Goal: Task Accomplishment & Management: Manage account settings

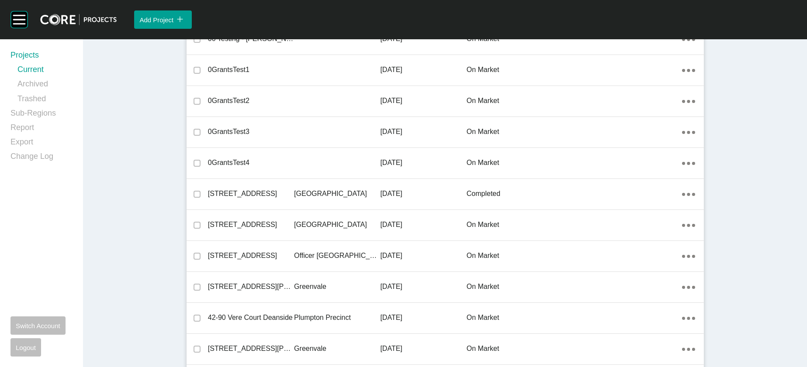
scroll to position [76, 0]
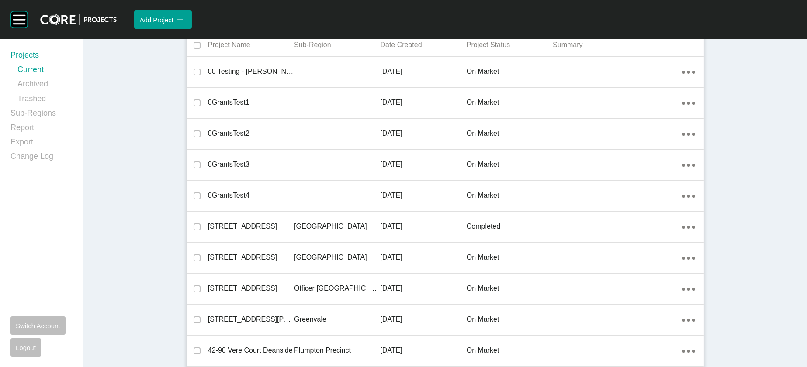
click at [322, 205] on div at bounding box center [337, 195] width 86 height 17
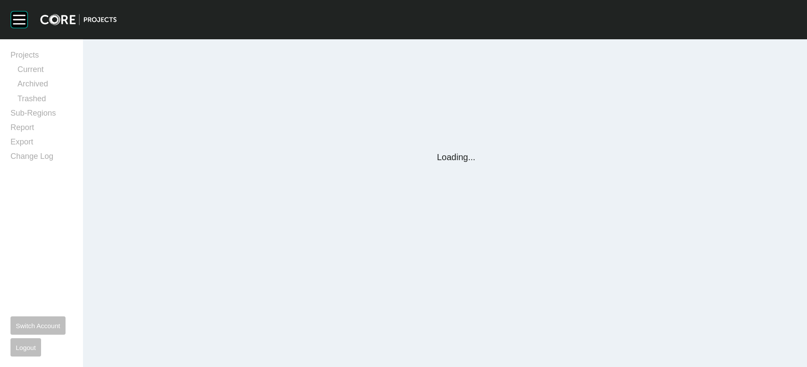
click at [321, 257] on div "Group 2 Created with Sketch. . Projects Current Archived Trashed Sub-Regions Re…" at bounding box center [403, 183] width 807 height 367
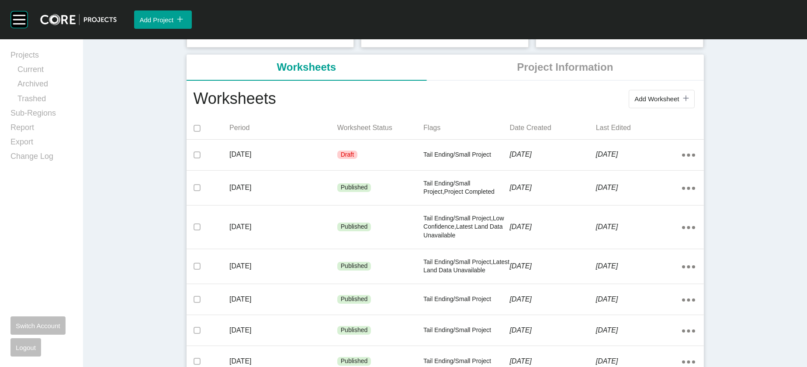
scroll to position [134, 0]
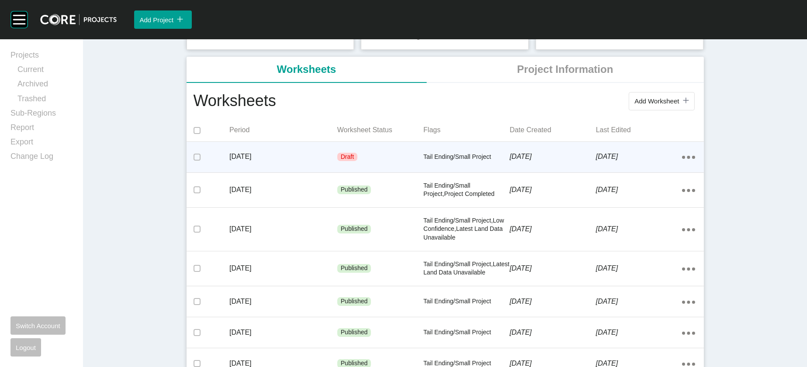
click at [659, 170] on div "[DATE]" at bounding box center [639, 156] width 86 height 27
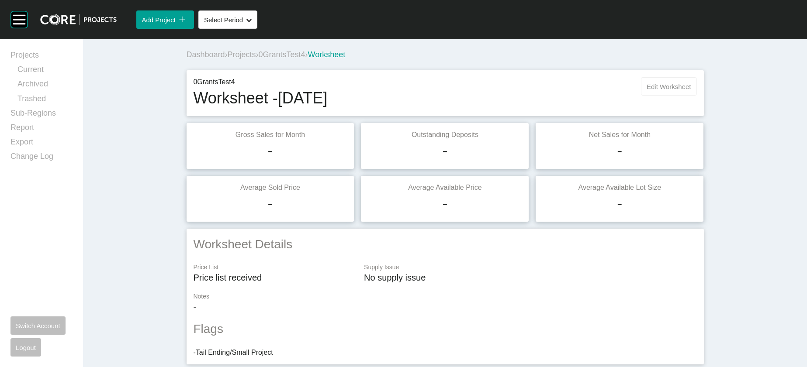
click at [691, 90] on span "Edit Worksheet" at bounding box center [669, 86] width 44 height 7
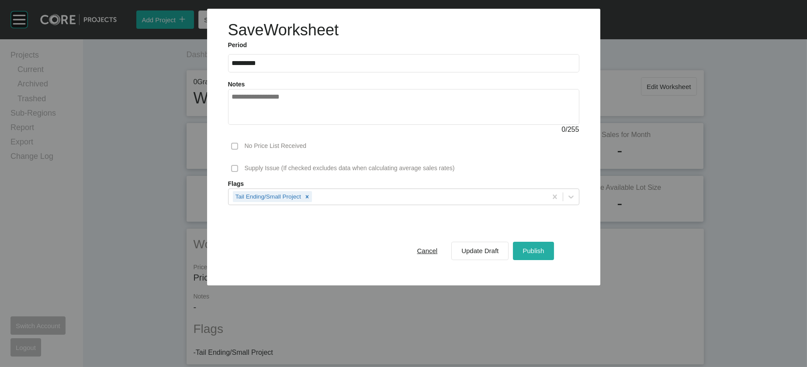
click at [546, 257] on div "Publish" at bounding box center [533, 251] width 26 height 12
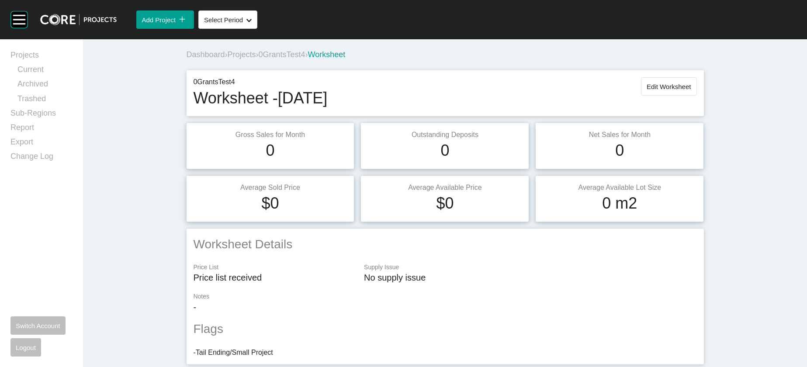
click at [263, 59] on span "0GrantsTest4" at bounding box center [282, 54] width 47 height 9
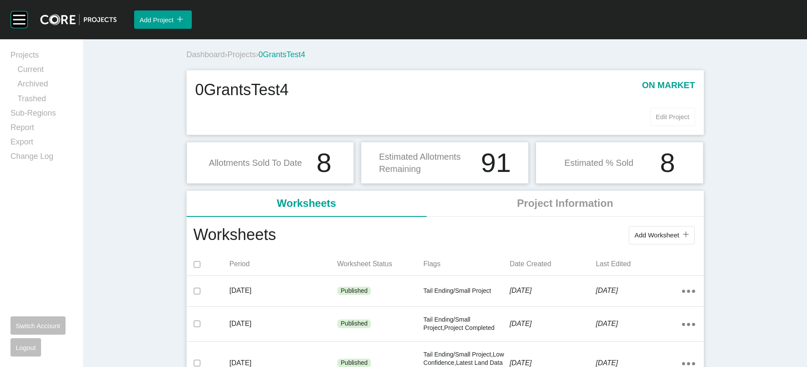
click at [689, 121] on span "Edit Project" at bounding box center [673, 116] width 34 height 7
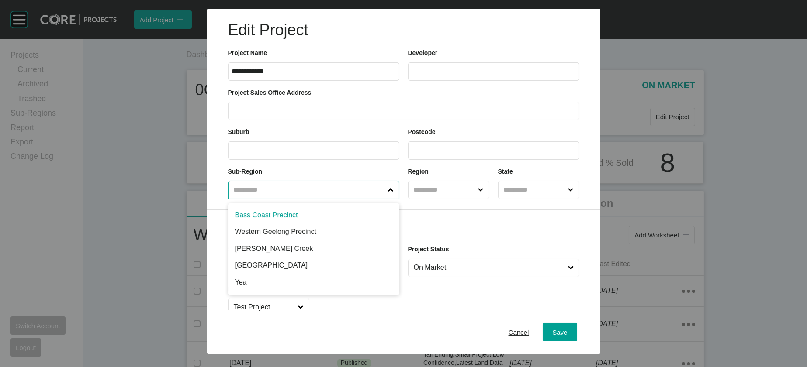
click at [375, 199] on input "text" at bounding box center [309, 189] width 155 height 17
type input "**"
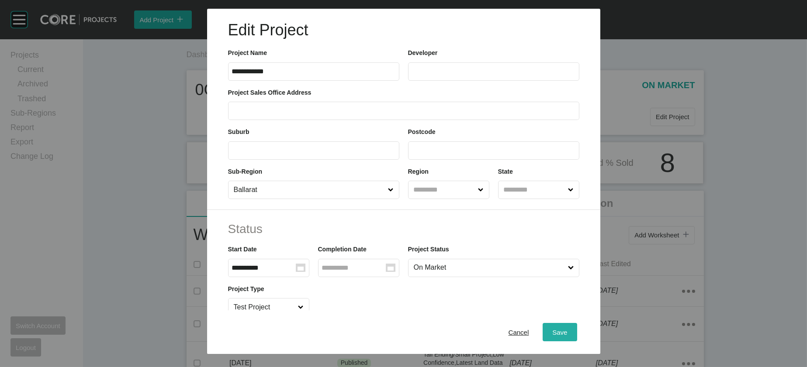
click at [569, 326] on div "Save" at bounding box center [559, 332] width 19 height 12
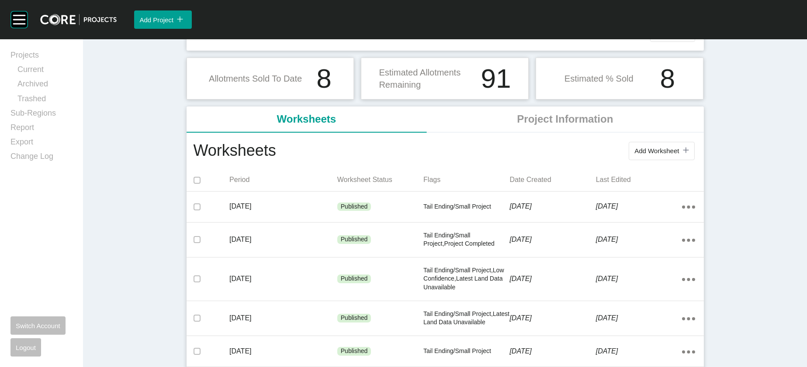
scroll to position [92, 0]
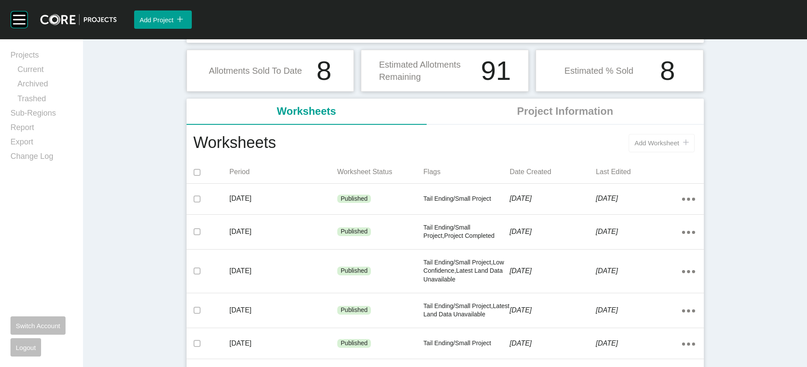
click at [679, 147] on span "Add Worksheet" at bounding box center [656, 142] width 45 height 7
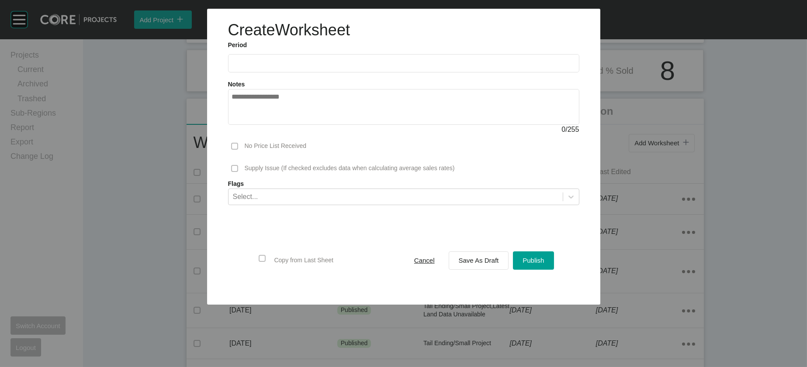
click at [253, 280] on div "Copy from Last Sheet" at bounding box center [294, 261] width 83 height 38
click at [232, 67] on input "text" at bounding box center [403, 62] width 343 height 7
click at [259, 135] on li "Aug" at bounding box center [273, 127] width 29 height 15
type input "**********"
click at [487, 264] on span "Save As Draft" at bounding box center [479, 260] width 40 height 7
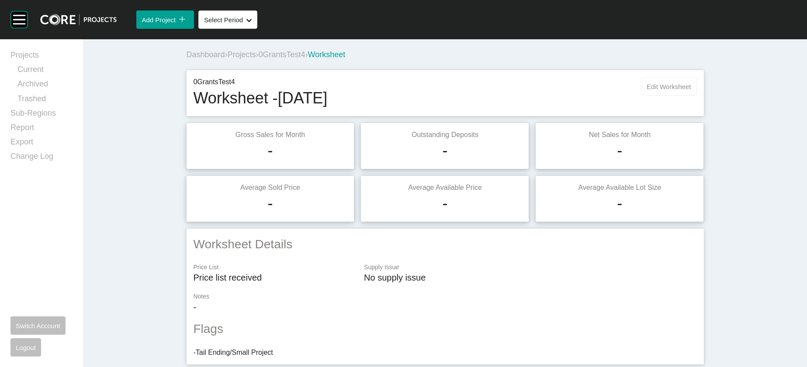
click at [691, 90] on span "Edit Worksheet" at bounding box center [669, 86] width 44 height 7
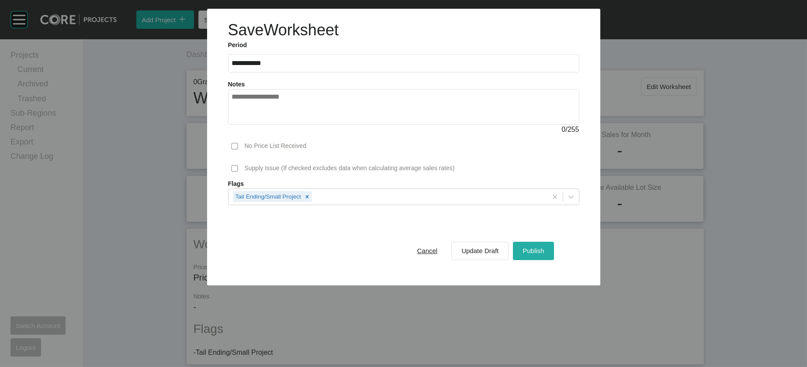
click at [554, 260] on button "Publish" at bounding box center [533, 251] width 41 height 18
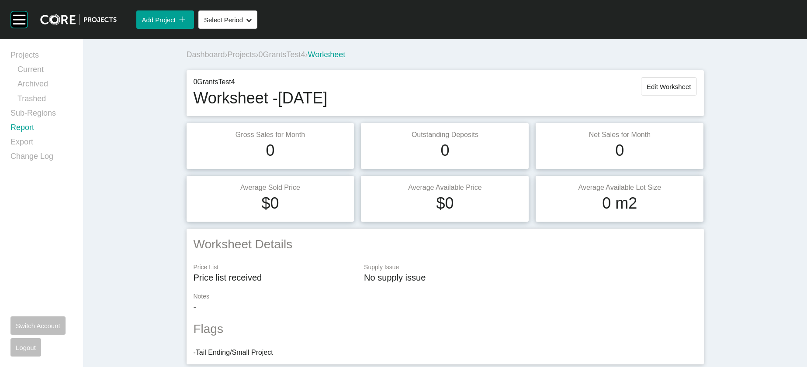
click at [42, 137] on link "Report" at bounding box center [41, 129] width 62 height 14
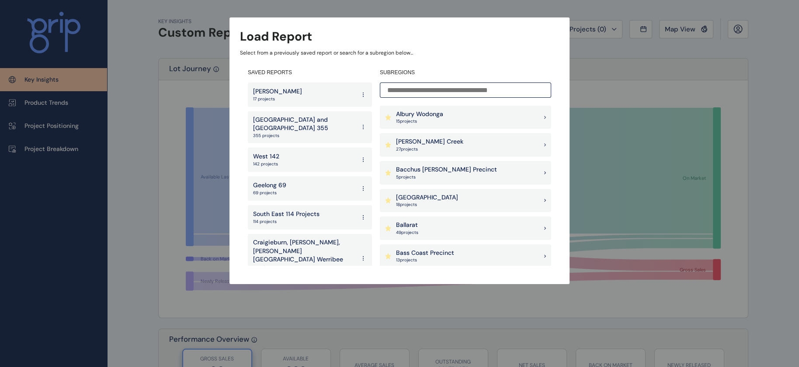
click at [443, 232] on div "Ballarat 49 project s" at bounding box center [465, 229] width 171 height 24
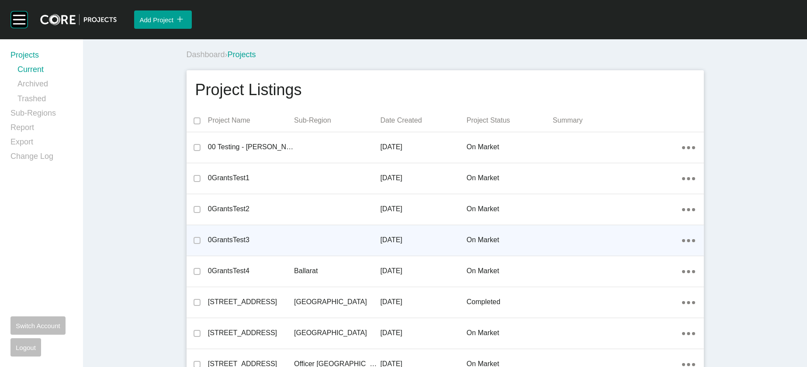
click at [294, 249] on div at bounding box center [337, 240] width 86 height 17
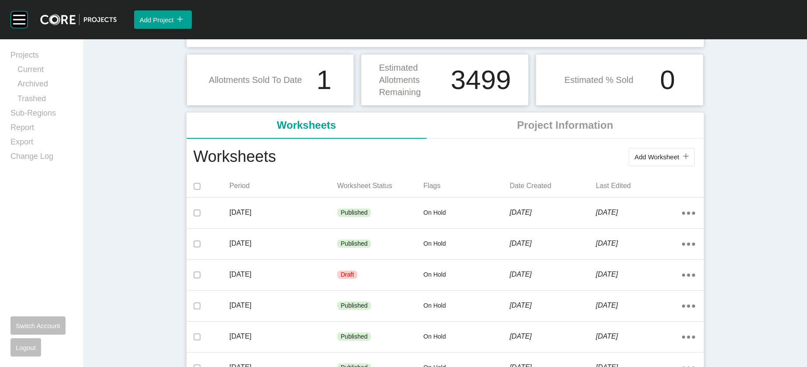
scroll to position [92, 0]
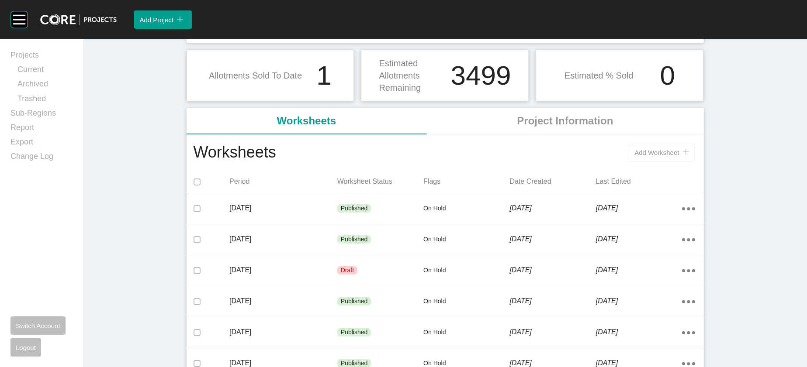
click at [679, 156] on span "Add Worksheet" at bounding box center [656, 152] width 45 height 7
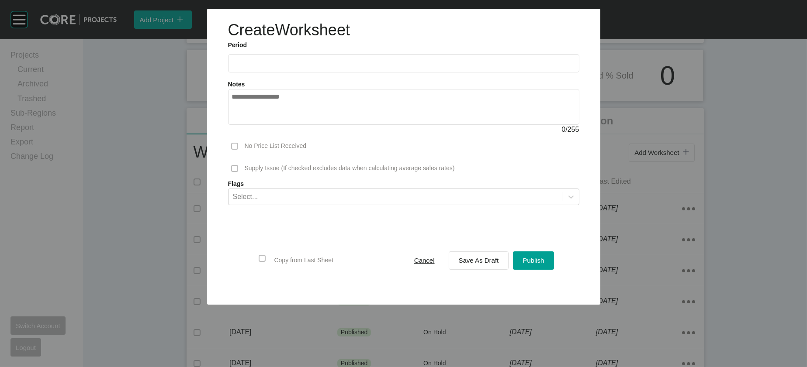
click at [255, 67] on input "text" at bounding box center [403, 62] width 343 height 7
click at [259, 135] on li "Aug" at bounding box center [273, 127] width 29 height 15
type input "**********"
click at [259, 262] on label at bounding box center [262, 258] width 7 height 7
click at [544, 264] on span "Publish" at bounding box center [533, 260] width 21 height 7
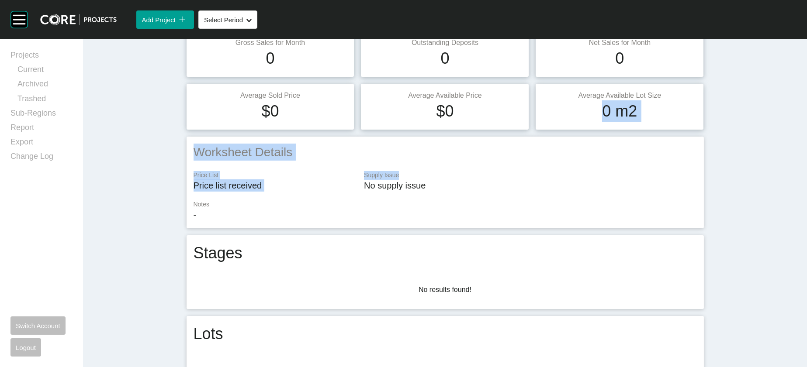
drag, startPoint x: 796, startPoint y: 242, endPoint x: 806, endPoint y: 119, distance: 123.1
click at [806, 119] on div "Group 2 Created with Sketch. . Add Project icon/tick copy 11 Created with Sketc…" at bounding box center [403, 183] width 807 height 367
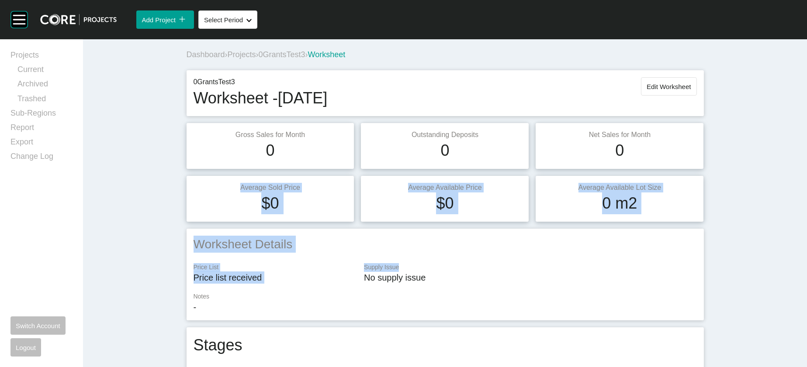
click at [259, 59] on span "0GrantsTest3" at bounding box center [282, 54] width 47 height 9
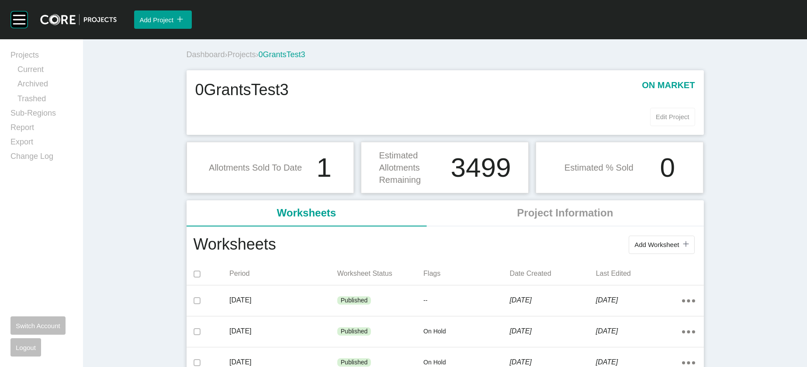
click at [695, 126] on button "Edit Project" at bounding box center [672, 117] width 45 height 18
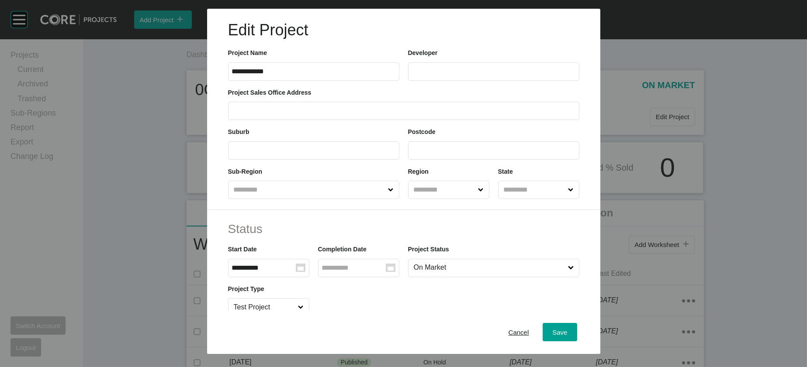
click at [363, 199] on input "text" at bounding box center [309, 189] width 155 height 17
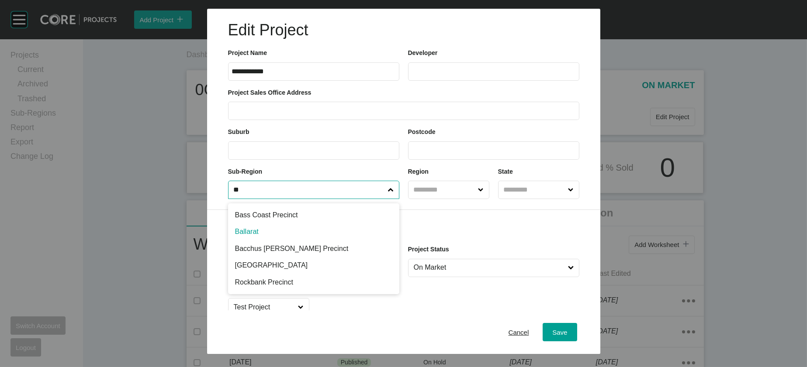
type input "**"
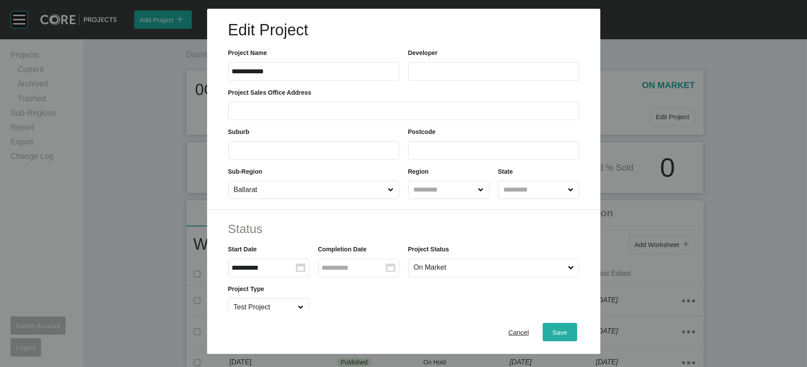
click at [567, 329] on span "Save" at bounding box center [559, 332] width 15 height 7
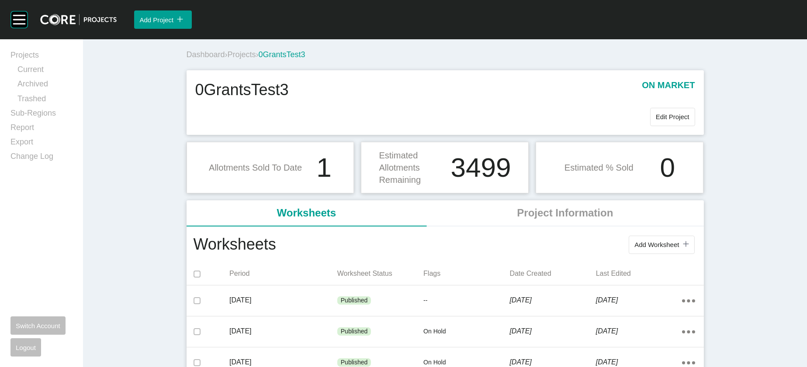
click at [228, 59] on span "Projects" at bounding box center [242, 54] width 28 height 9
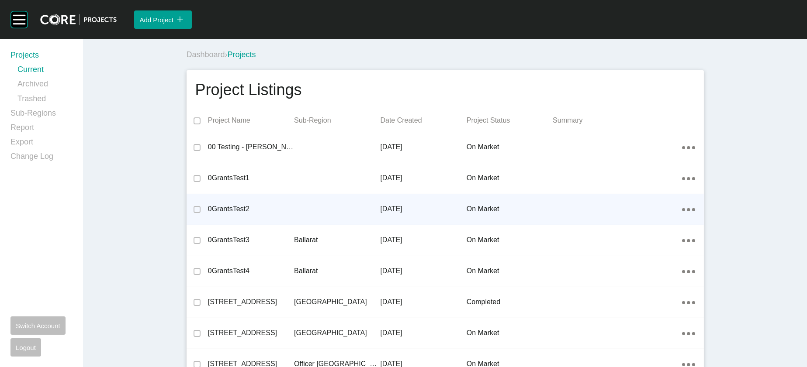
click at [398, 214] on p "[DATE]" at bounding box center [423, 209] width 86 height 10
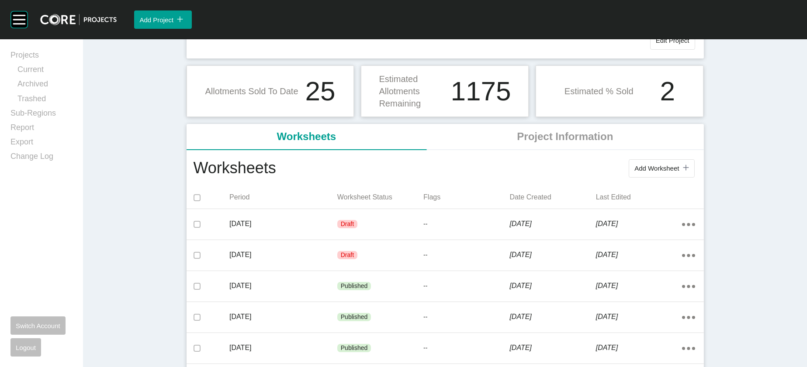
scroll to position [130, 0]
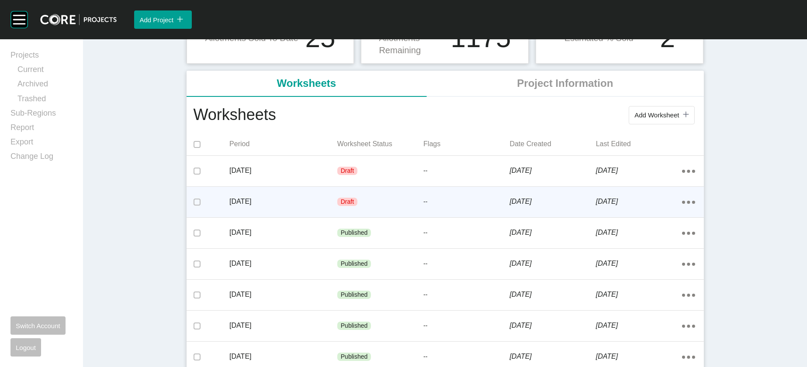
click at [560, 215] on div "[DATE]" at bounding box center [552, 201] width 86 height 27
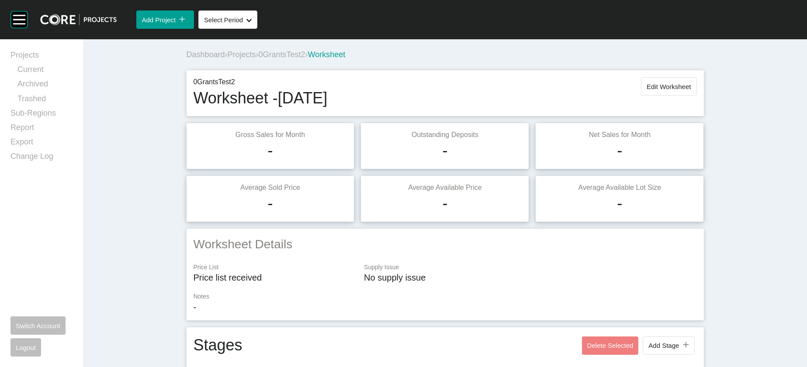
click at [691, 90] on span "Edit Worksheet" at bounding box center [669, 86] width 44 height 7
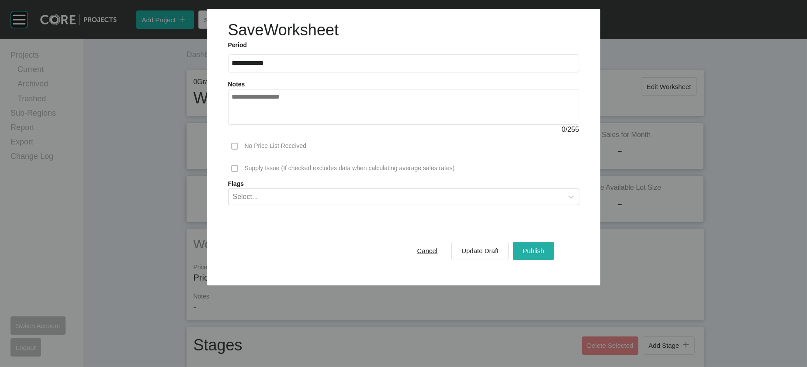
click at [546, 257] on div "Publish" at bounding box center [533, 251] width 26 height 12
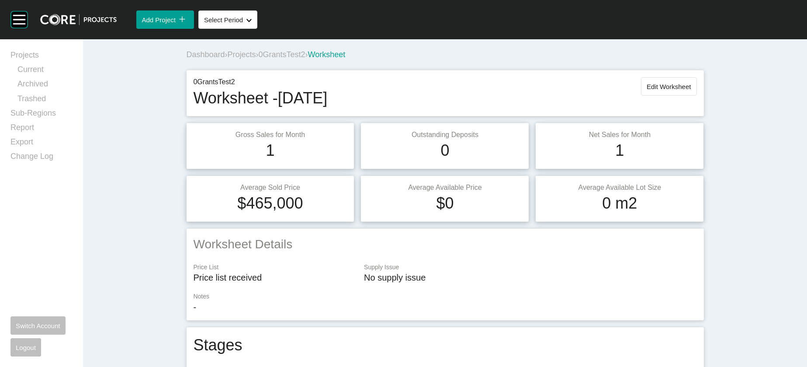
click at [259, 59] on span "0GrantsTest2" at bounding box center [282, 54] width 47 height 9
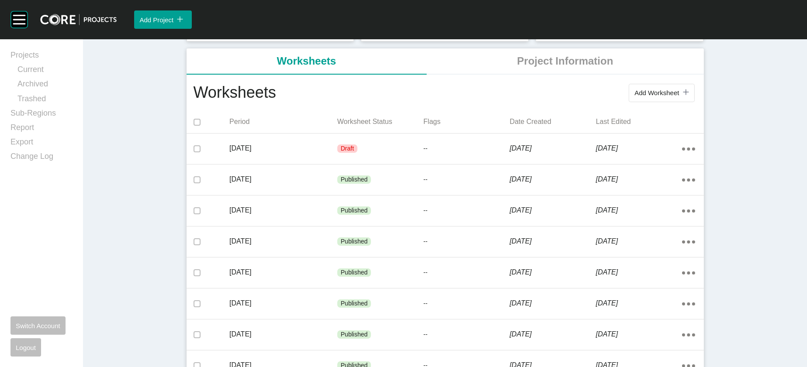
scroll to position [186, 0]
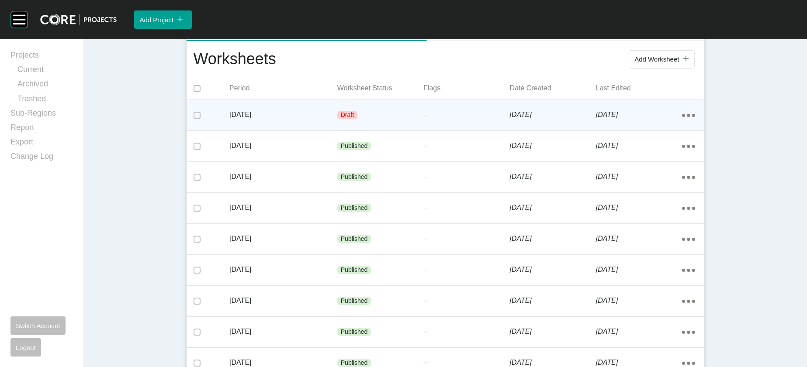
click at [647, 128] on div "[DATE]" at bounding box center [639, 114] width 86 height 27
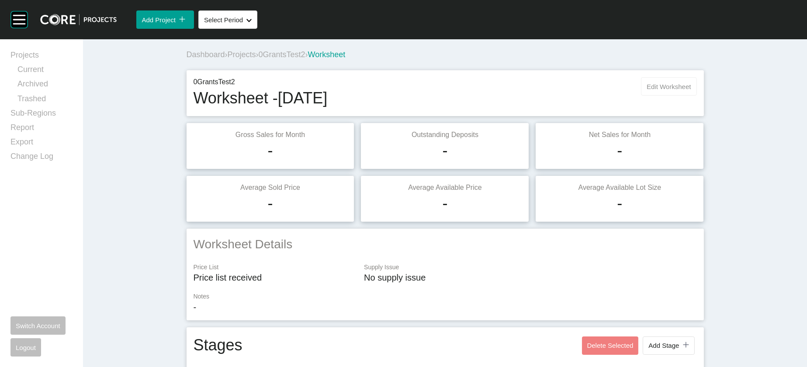
click at [696, 96] on button "Edit Worksheet" at bounding box center [668, 86] width 55 height 18
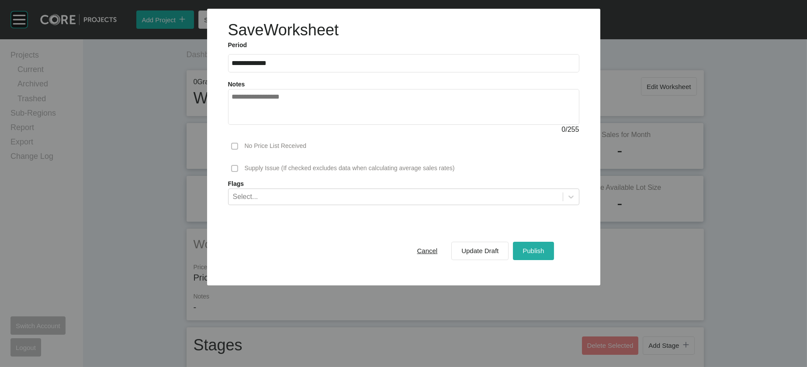
click at [546, 257] on div "Publish" at bounding box center [533, 251] width 26 height 12
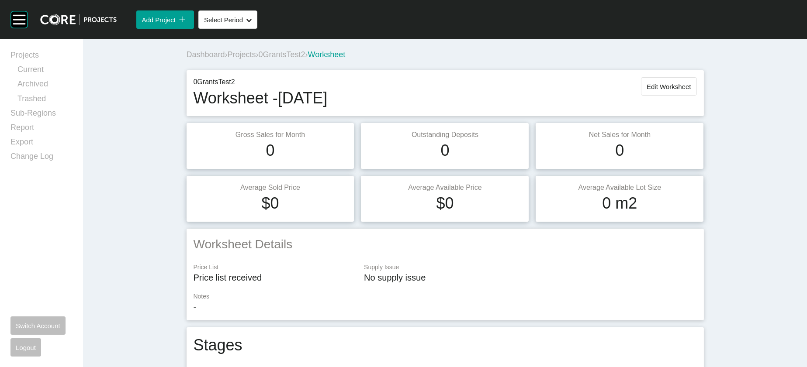
click at [259, 59] on span "0GrantsTest2" at bounding box center [282, 54] width 47 height 9
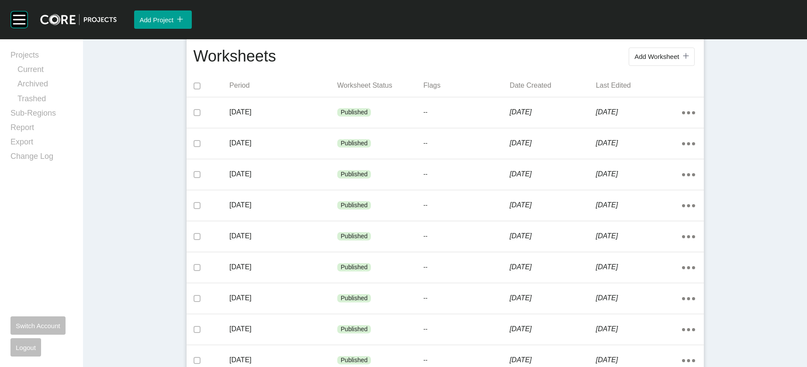
scroll to position [149, 0]
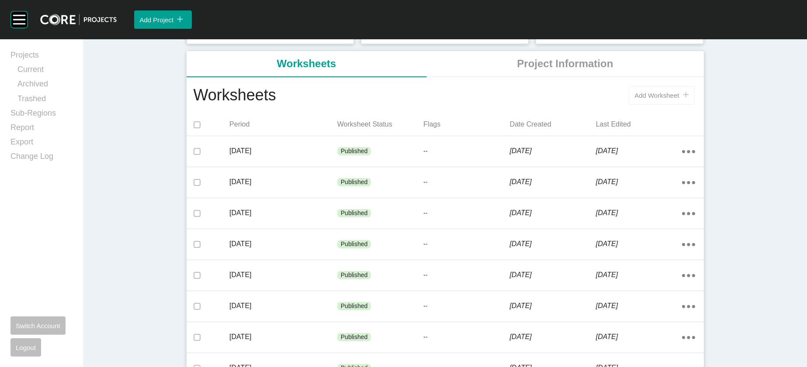
click at [679, 99] on span "Add Worksheet" at bounding box center [656, 95] width 45 height 7
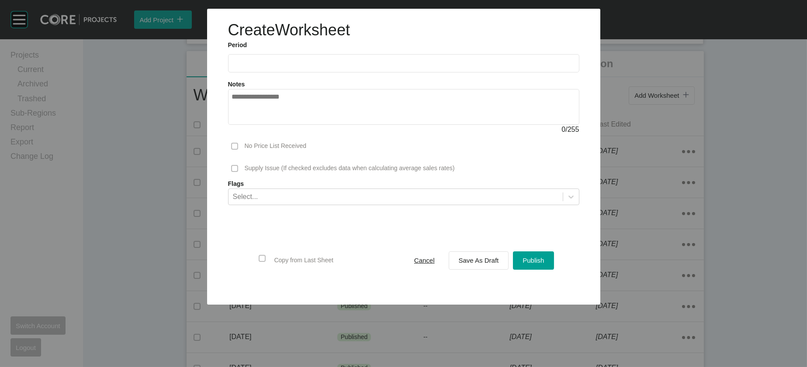
click at [367, 73] on label at bounding box center [403, 63] width 351 height 18
click at [367, 67] on input "text" at bounding box center [403, 62] width 343 height 7
click at [259, 135] on li "Aug" at bounding box center [273, 127] width 29 height 15
type input "**********"
click at [256, 274] on span at bounding box center [262, 261] width 13 height 26
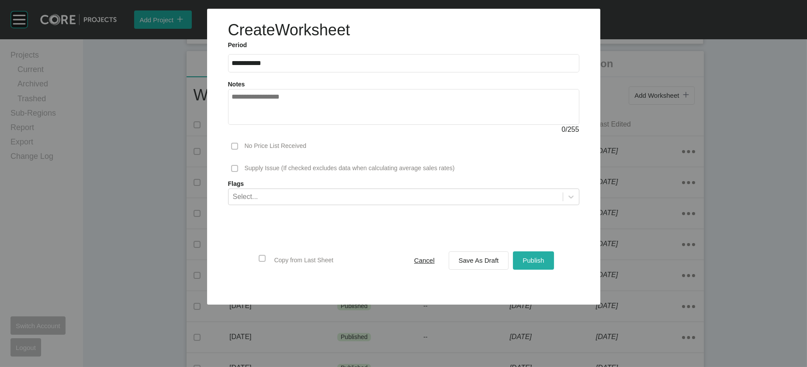
click at [547, 270] on button "Publish" at bounding box center [533, 261] width 41 height 18
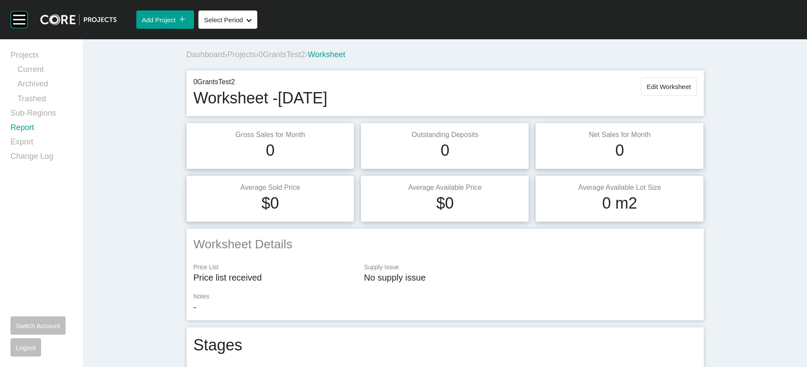
click at [35, 137] on link "Report" at bounding box center [41, 129] width 62 height 14
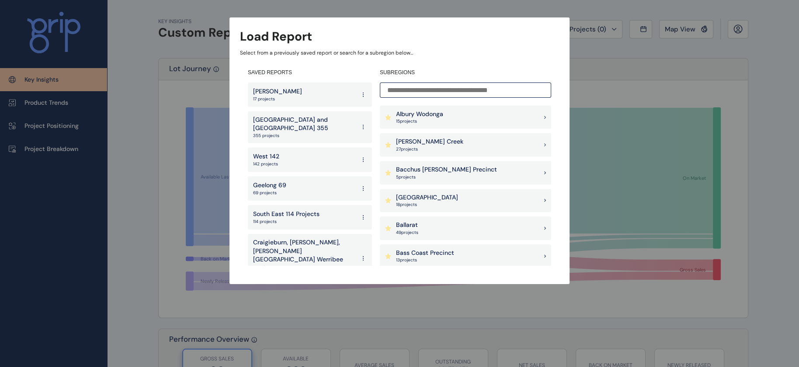
click at [405, 224] on p "Ballarat" at bounding box center [407, 225] width 22 height 9
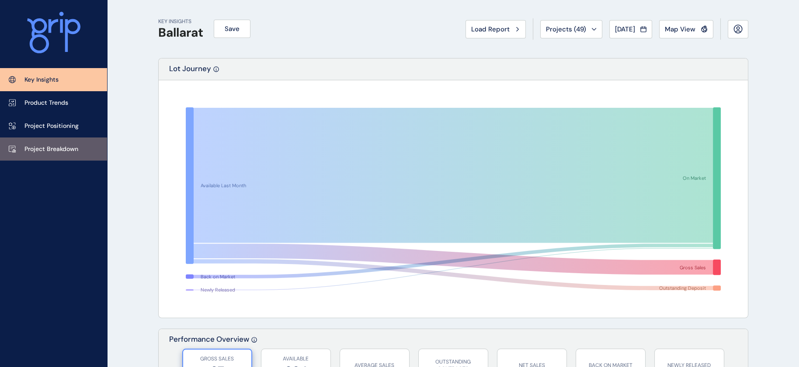
click at [70, 156] on link "Project Breakdown" at bounding box center [53, 149] width 107 height 23
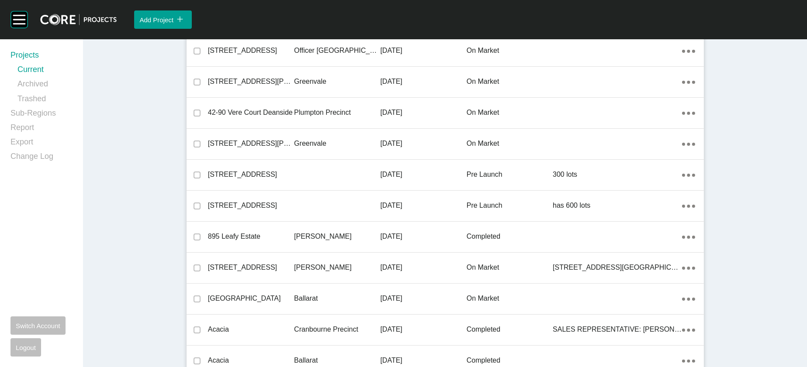
scroll to position [149, 0]
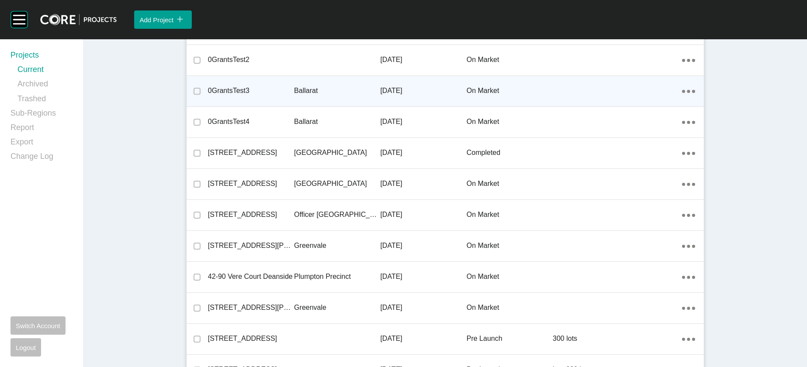
click at [399, 96] on p "[DATE]" at bounding box center [423, 91] width 86 height 10
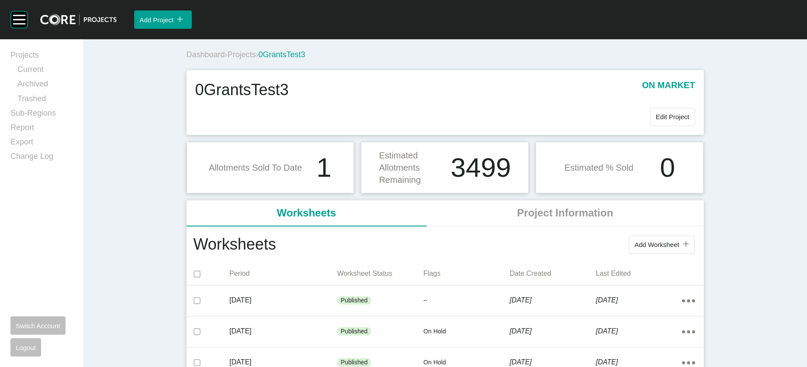
click at [228, 59] on span "Projects" at bounding box center [242, 54] width 28 height 9
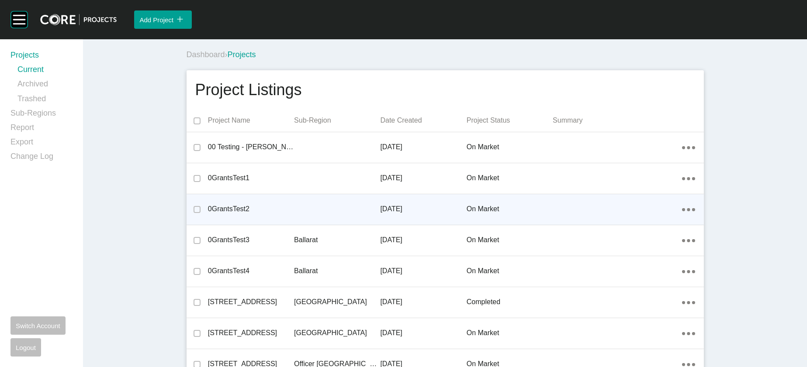
click at [459, 223] on div "[DATE]" at bounding box center [423, 209] width 86 height 27
click at [453, 260] on div "Group 2 Created with Sketch. . Add Project icon/tick copy 11 Created with Sketc…" at bounding box center [403, 183] width 807 height 367
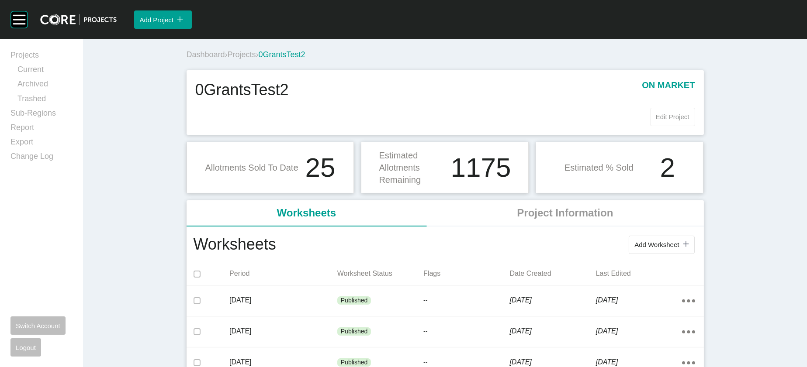
click at [689, 121] on span "Edit Project" at bounding box center [673, 116] width 34 height 7
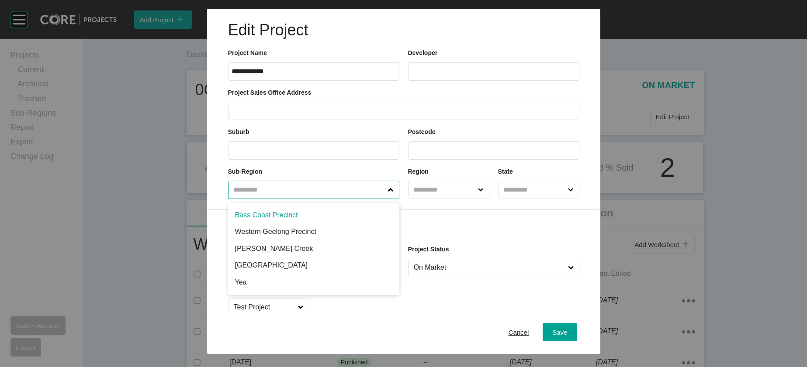
click at [363, 199] on input "text" at bounding box center [309, 189] width 155 height 17
type input "*"
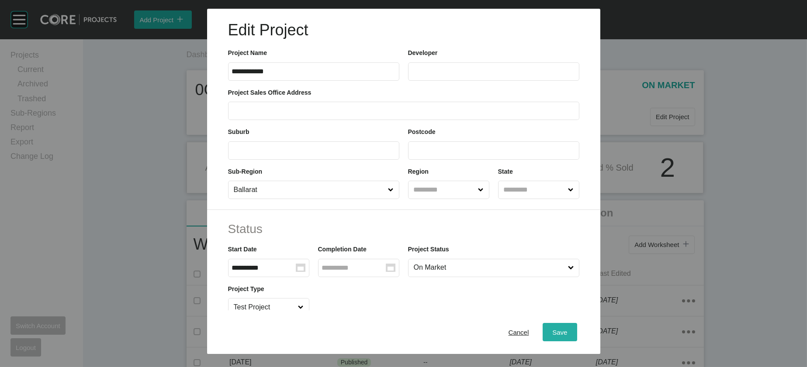
click at [577, 328] on button "Save" at bounding box center [560, 332] width 34 height 18
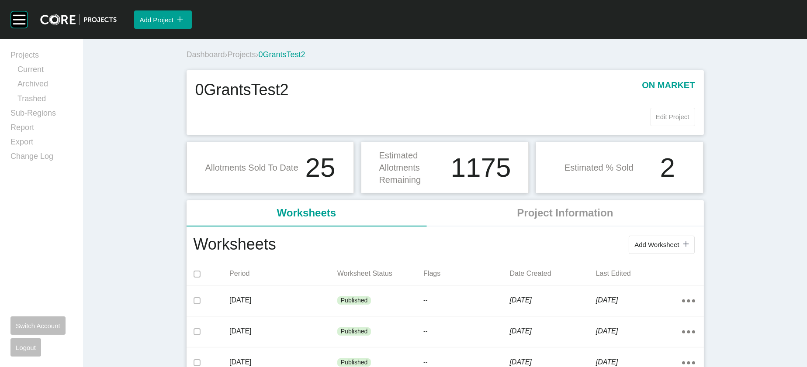
click at [695, 126] on button "Edit Project" at bounding box center [672, 117] width 45 height 18
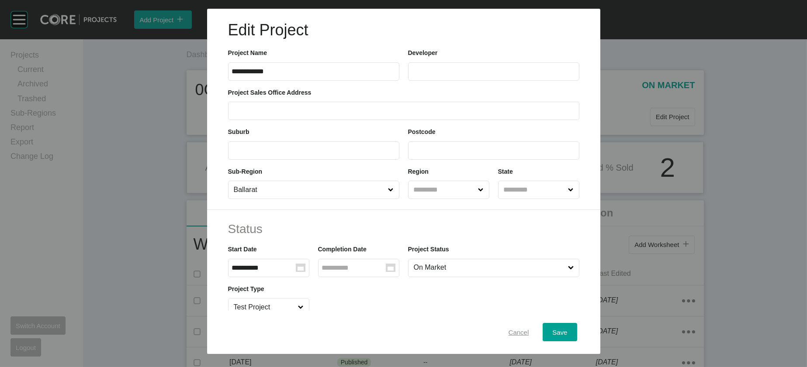
click at [529, 329] on span "Cancel" at bounding box center [519, 332] width 21 height 7
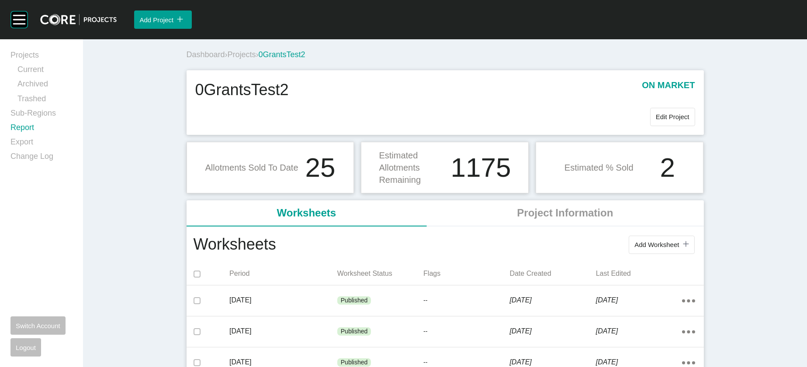
click at [54, 137] on link "Report" at bounding box center [41, 129] width 62 height 14
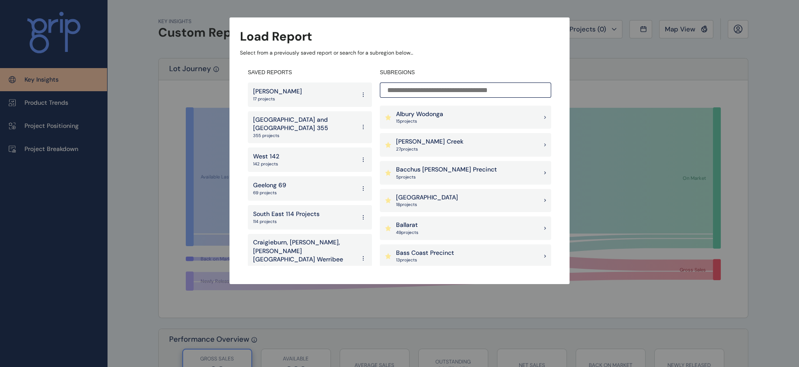
click at [416, 228] on p "Ballarat" at bounding box center [407, 225] width 22 height 9
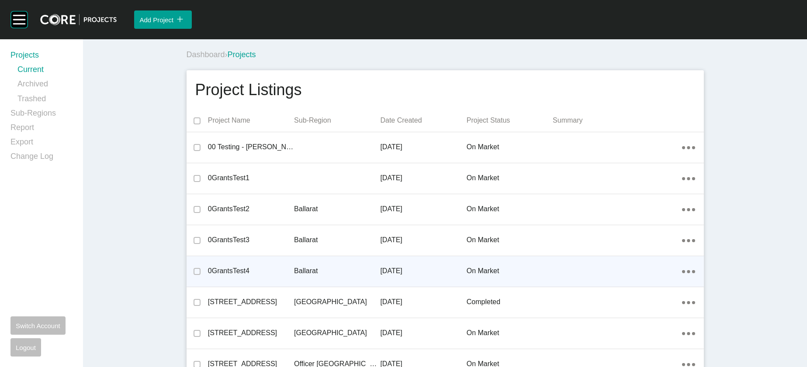
click at [394, 276] on p "[DATE]" at bounding box center [423, 271] width 86 height 10
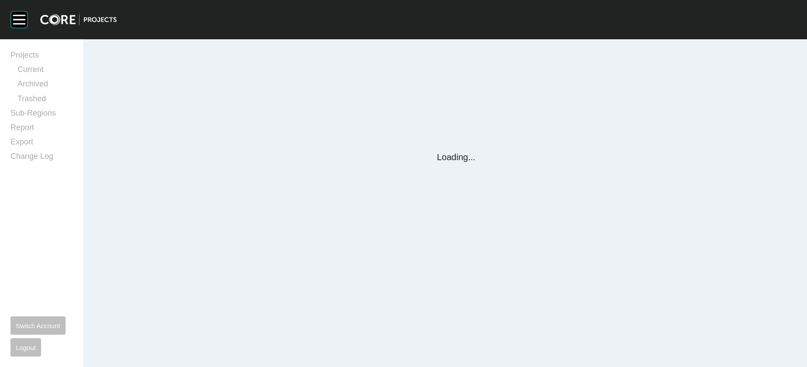
click at [394, 335] on div "Group 2 Created with Sketch. . Projects Current Archived Trashed Sub-Regions Re…" at bounding box center [403, 183] width 807 height 367
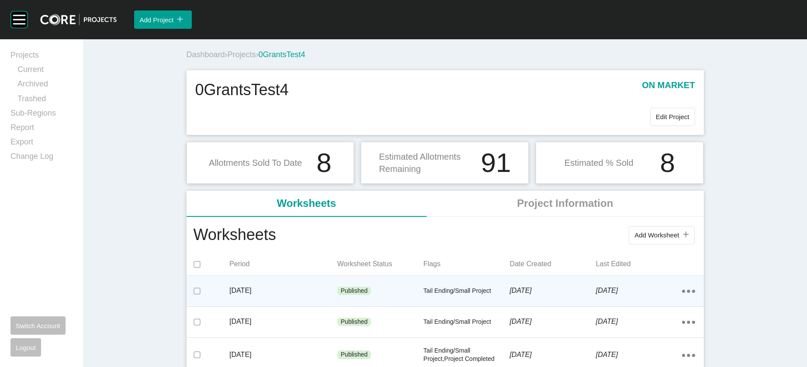
click at [595, 305] on div "[DATE]" at bounding box center [552, 290] width 86 height 27
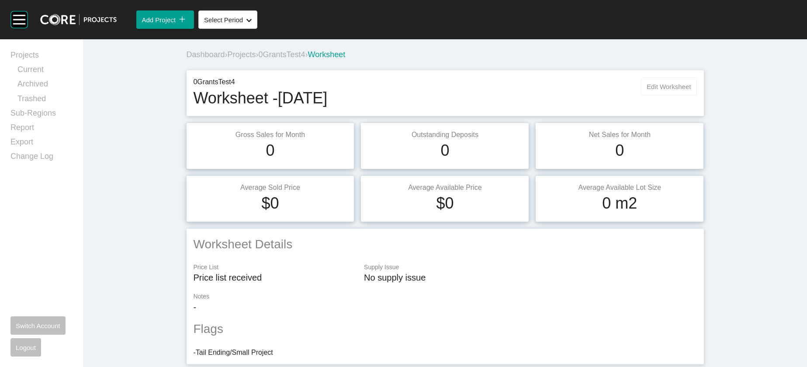
click at [690, 96] on button "Edit Worksheet" at bounding box center [668, 86] width 55 height 18
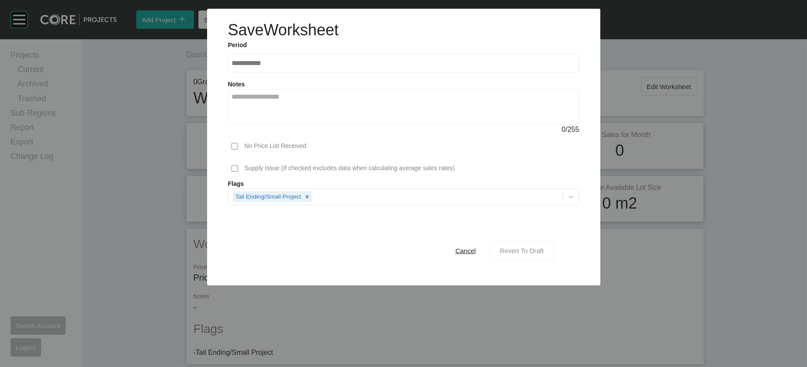
click at [544, 255] on span "Revert To Draft" at bounding box center [522, 250] width 44 height 7
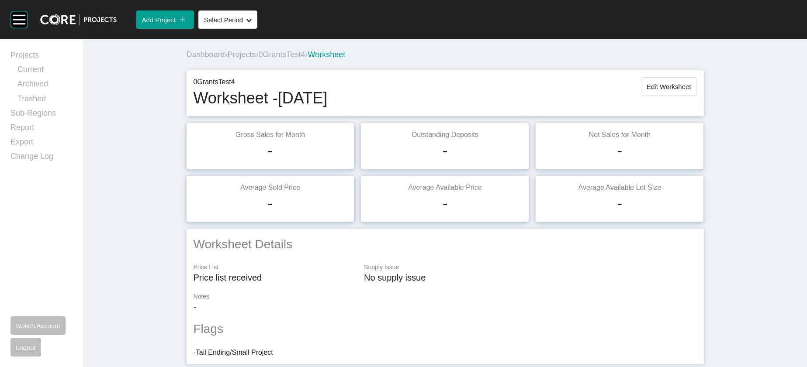
scroll to position [296, 0]
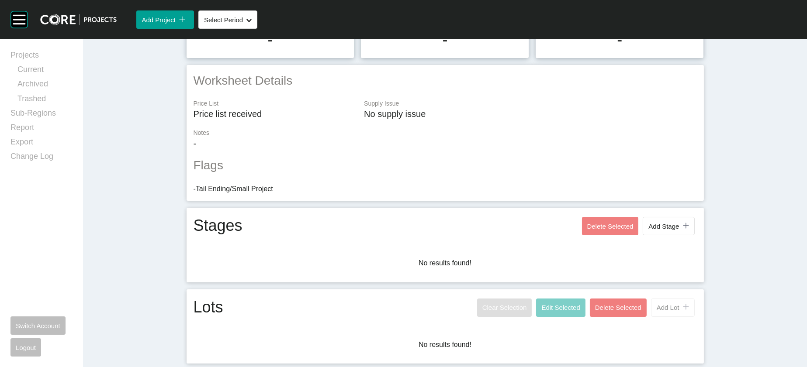
click at [679, 304] on span "Add Lot" at bounding box center [668, 307] width 23 height 7
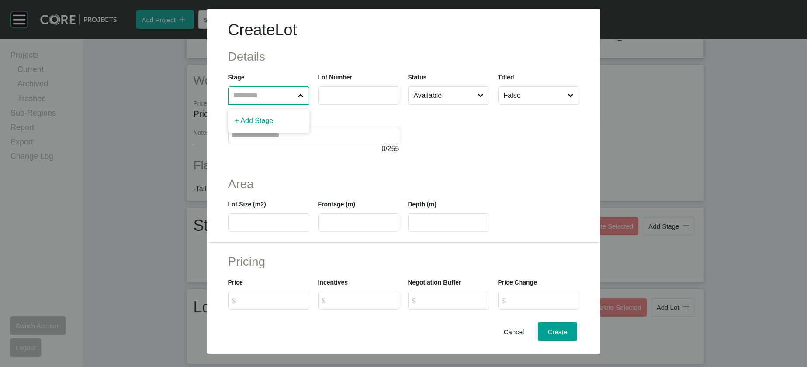
click at [251, 104] on input "text" at bounding box center [264, 95] width 65 height 17
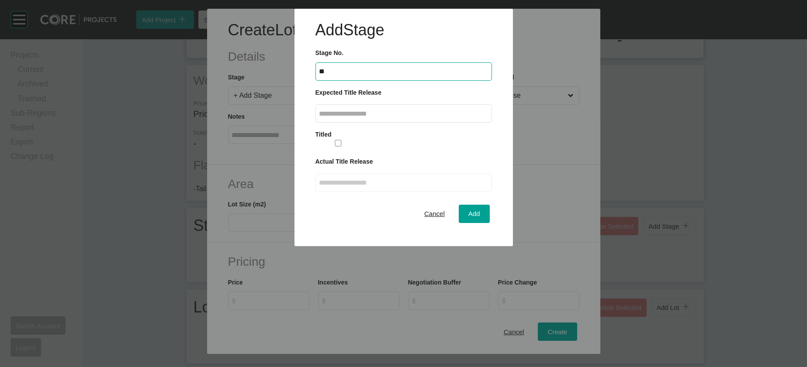
type input "**"
click at [415, 118] on input "text" at bounding box center [403, 113] width 169 height 7
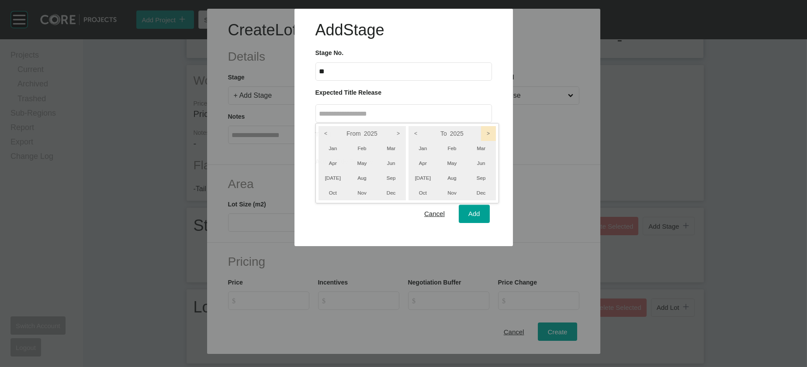
click at [496, 141] on icon ">" at bounding box center [488, 133] width 15 height 15
drag, startPoint x: 422, startPoint y: 168, endPoint x: 457, endPoint y: 203, distance: 49.7
click at [406, 141] on icon ">" at bounding box center [398, 133] width 15 height 15
click at [496, 186] on li "Sep" at bounding box center [481, 178] width 29 height 15
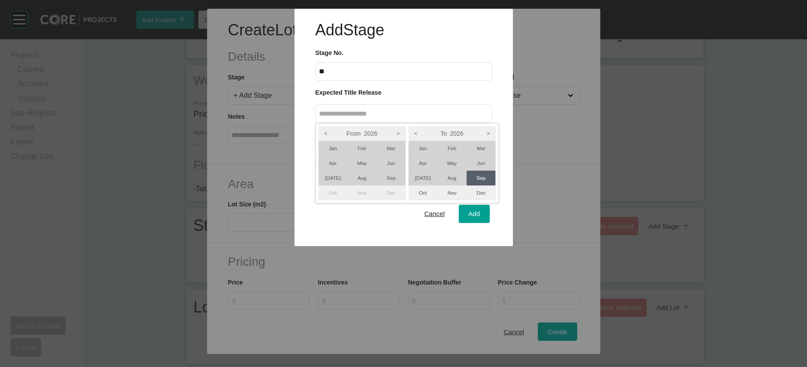
click at [346, 186] on li "[DATE]" at bounding box center [332, 178] width 29 height 15
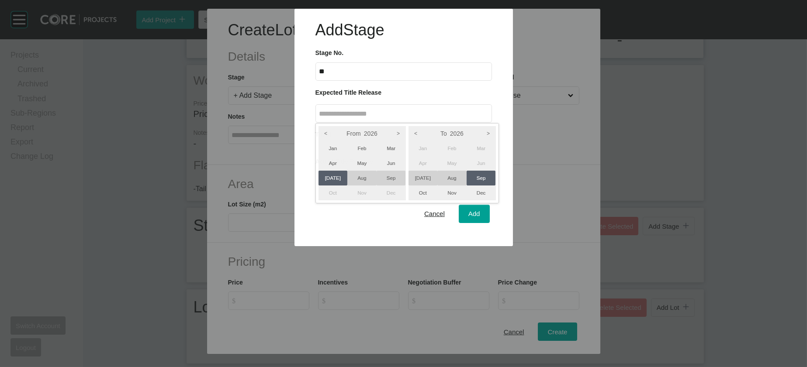
click at [457, 246] on div at bounding box center [403, 123] width 807 height 246
type input "**********"
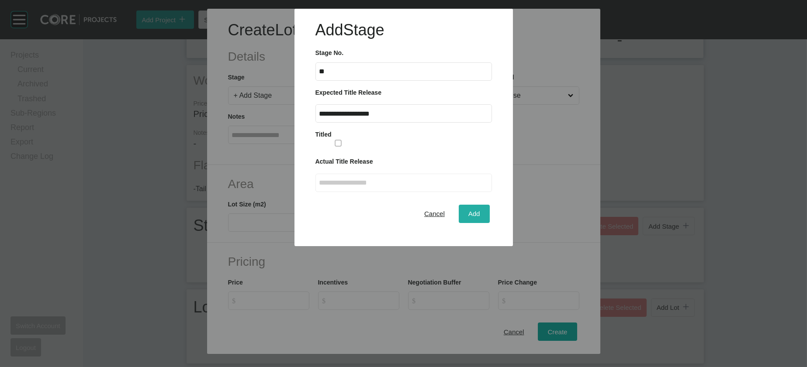
click at [466, 220] on div "Add" at bounding box center [474, 214] width 16 height 12
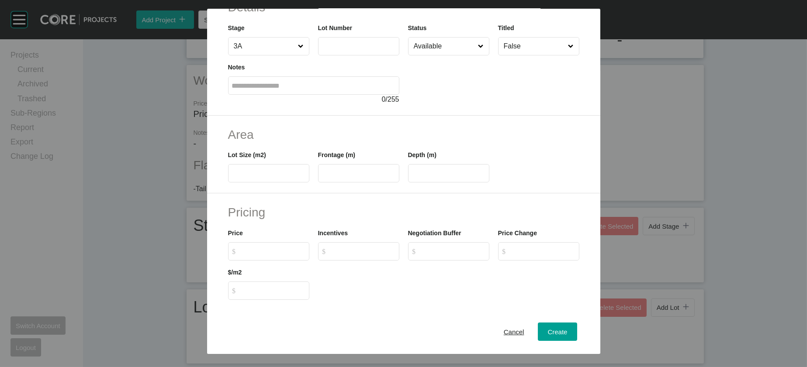
click at [331, 55] on label at bounding box center [358, 46] width 81 height 18
click at [331, 50] on input "text" at bounding box center [358, 45] width 73 height 7
type input "***"
click at [232, 177] on input "text" at bounding box center [268, 173] width 73 height 7
type input "***"
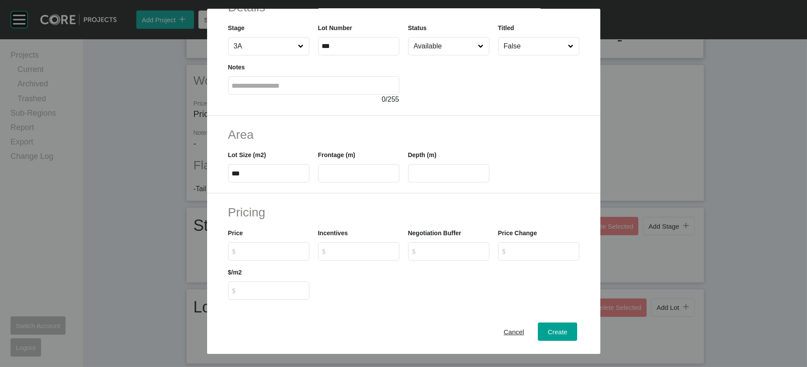
click at [318, 183] on label at bounding box center [358, 173] width 81 height 18
click at [322, 177] on input "text" at bounding box center [358, 173] width 73 height 7
type input "**"
type input "****"
click at [424, 183] on label "****" at bounding box center [448, 173] width 81 height 18
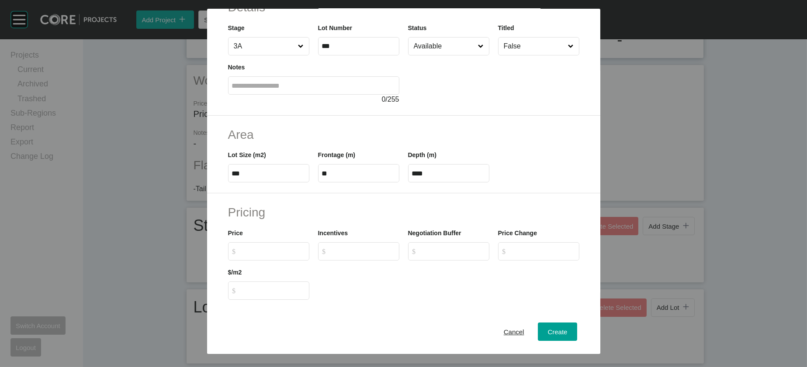
click at [424, 177] on input "****" at bounding box center [448, 173] width 73 height 7
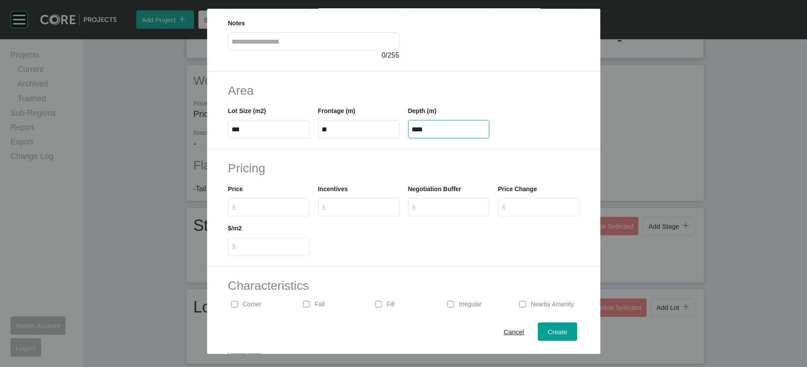
scroll to position [107, 0]
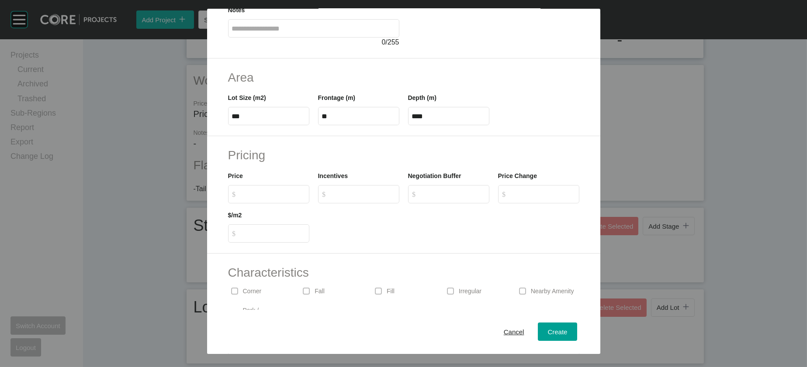
click at [283, 204] on div "Price $ Created with Sketch. $" at bounding box center [269, 183] width 90 height 39
click at [280, 204] on label "$ Created with Sketch. $" at bounding box center [268, 194] width 81 height 18
click at [280, 198] on input "$ Created with Sketch. $" at bounding box center [272, 193] width 65 height 7
type input "*******"
type input "***"
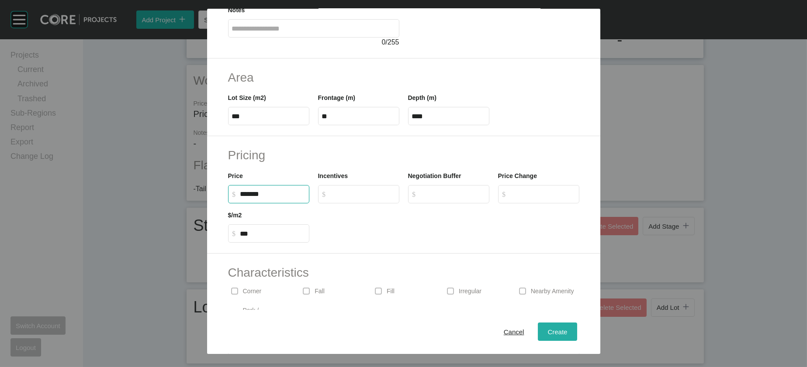
click at [569, 326] on div "Create" at bounding box center [557, 332] width 24 height 12
type input "*"
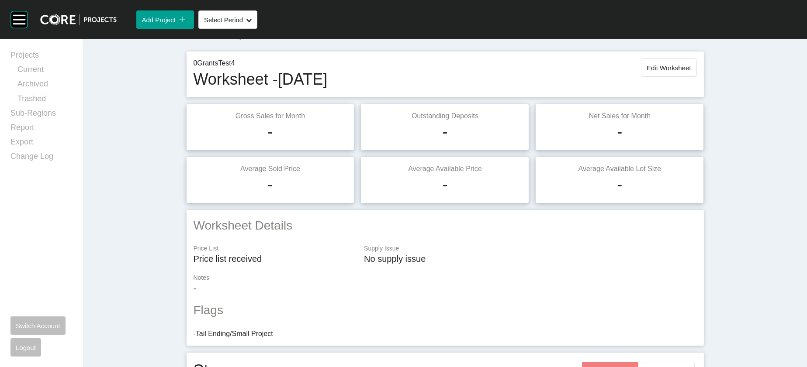
scroll to position [18, 0]
click at [691, 73] on span "Edit Worksheet" at bounding box center [669, 68] width 44 height 7
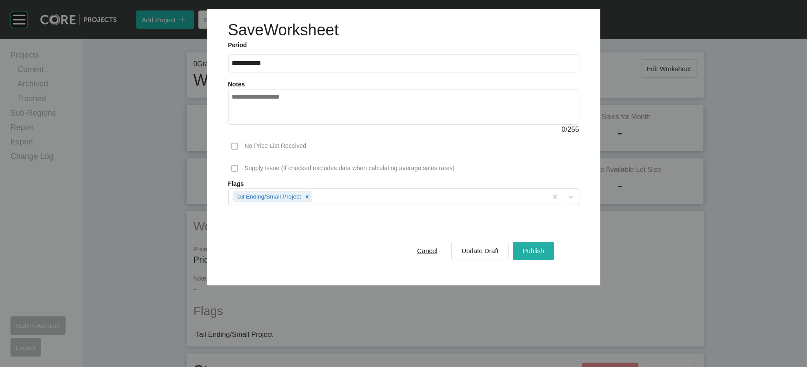
click at [553, 260] on button "Publish" at bounding box center [533, 251] width 41 height 18
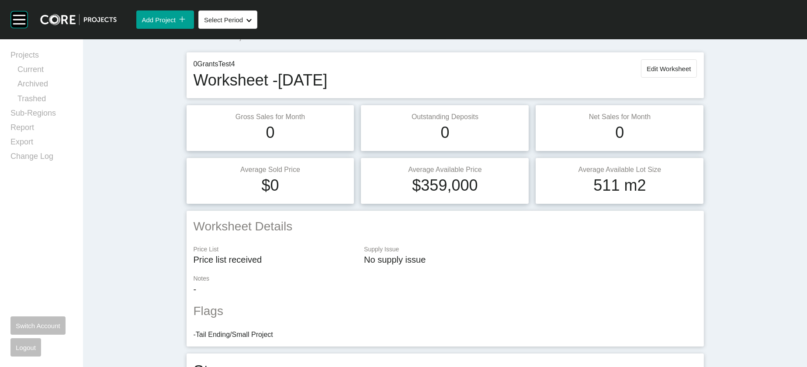
click at [228, 41] on span "Projects" at bounding box center [242, 36] width 28 height 9
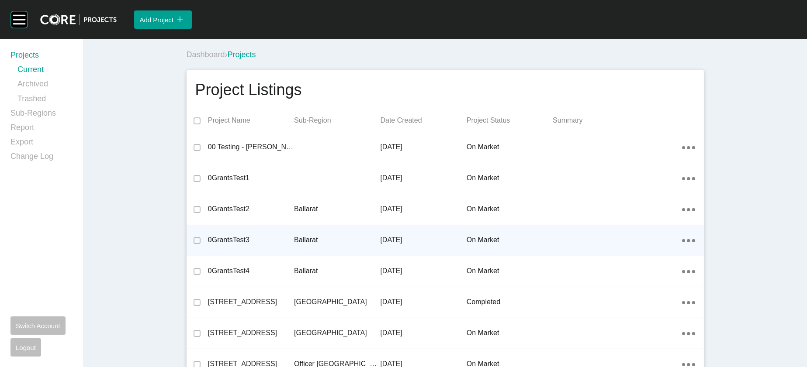
click at [384, 245] on p "[DATE]" at bounding box center [423, 240] width 86 height 10
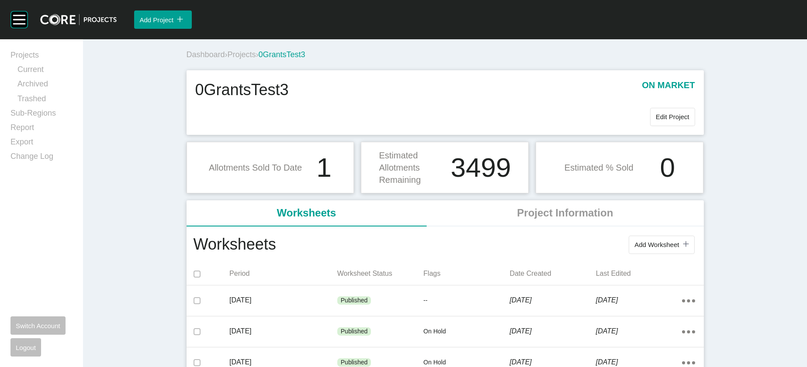
scroll to position [321, 0]
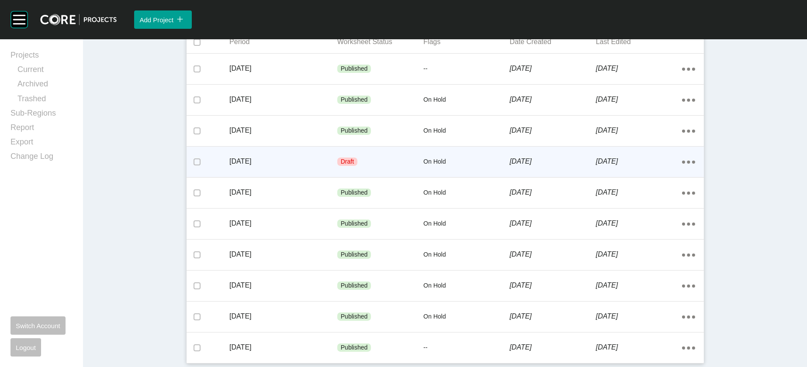
click at [682, 166] on p "[DATE]" at bounding box center [639, 162] width 86 height 10
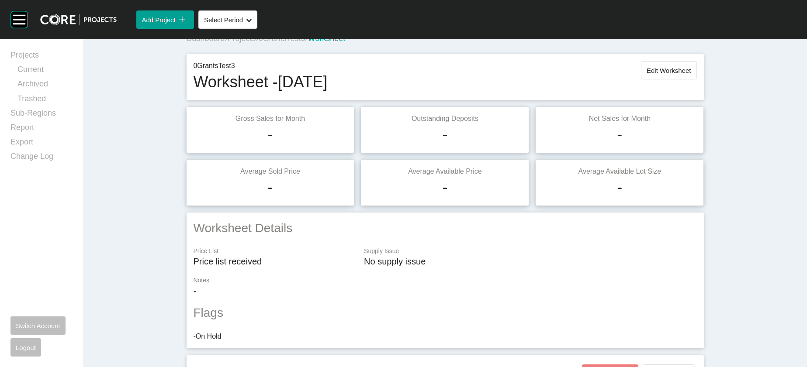
scroll to position [15, 0]
click at [691, 75] on span "Edit Worksheet" at bounding box center [669, 71] width 44 height 7
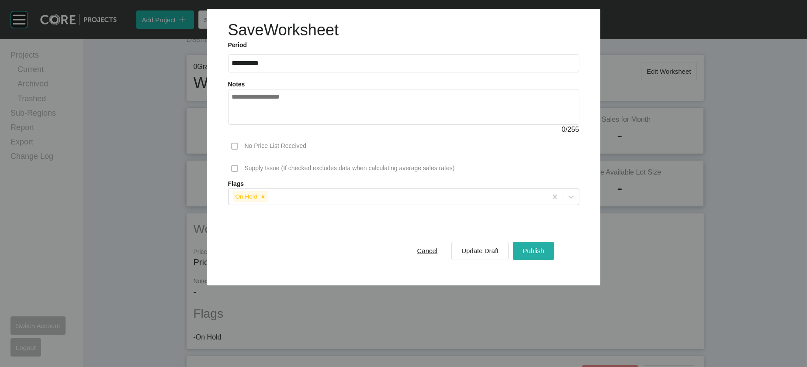
click at [544, 255] on span "Publish" at bounding box center [533, 250] width 21 height 7
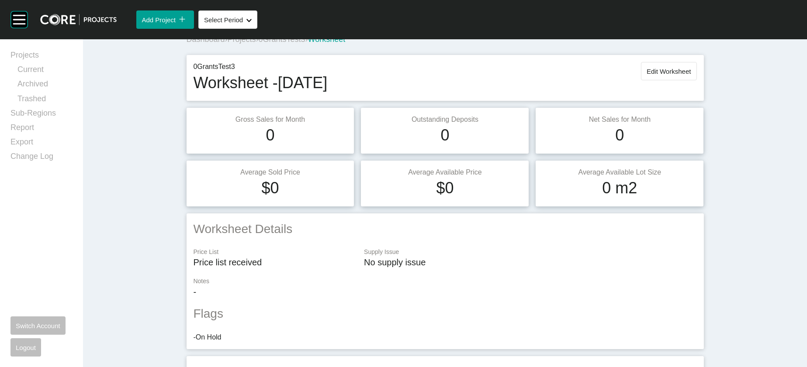
click at [262, 44] on span "0GrantsTest3" at bounding box center [282, 39] width 47 height 9
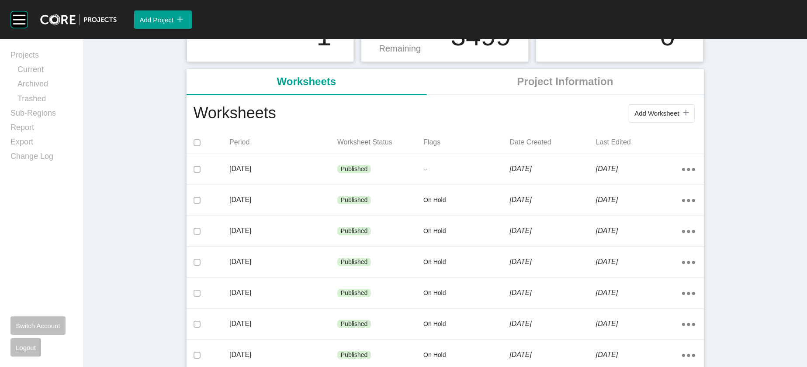
scroll to position [133, 0]
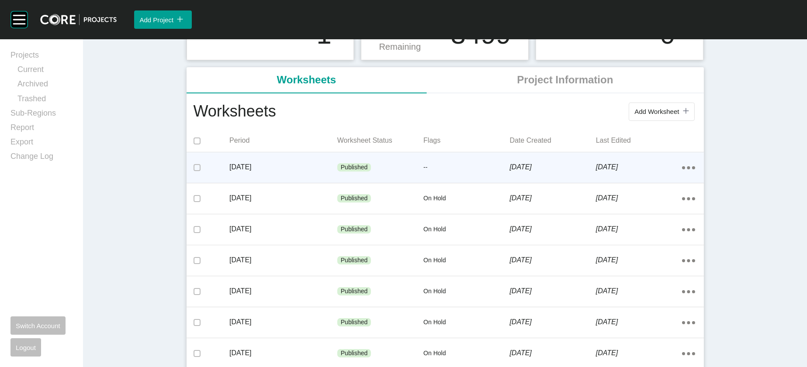
click at [561, 181] on div "[DATE]" at bounding box center [552, 167] width 86 height 27
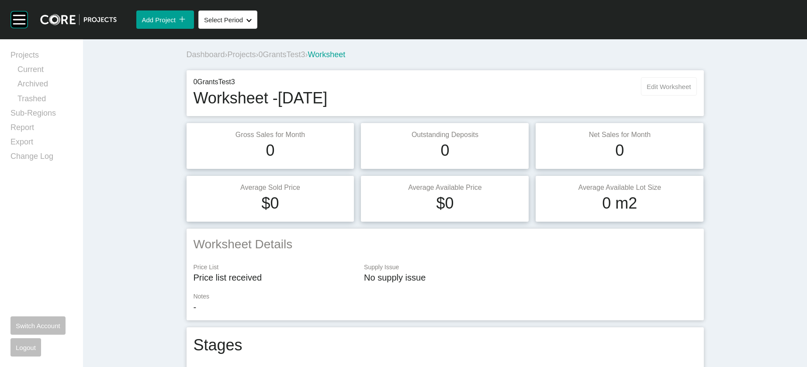
click at [696, 96] on button "Edit Worksheet" at bounding box center [668, 86] width 55 height 18
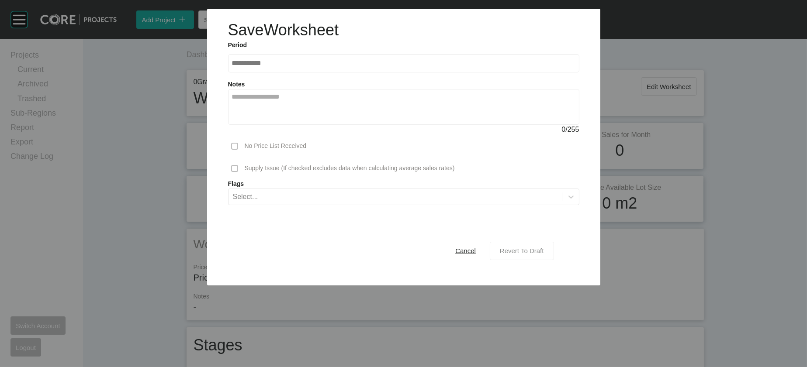
click at [542, 255] on span "Revert To Draft" at bounding box center [522, 250] width 44 height 7
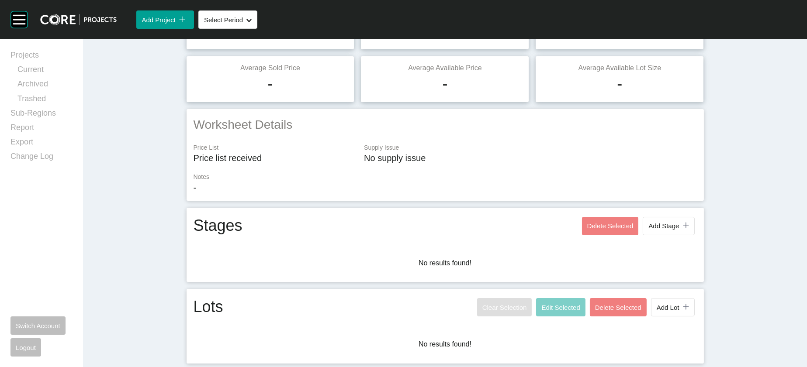
scroll to position [241, 0]
click at [695, 300] on button "Add Lot icon/tick copy 11 Created with Sketch." at bounding box center [673, 307] width 44 height 18
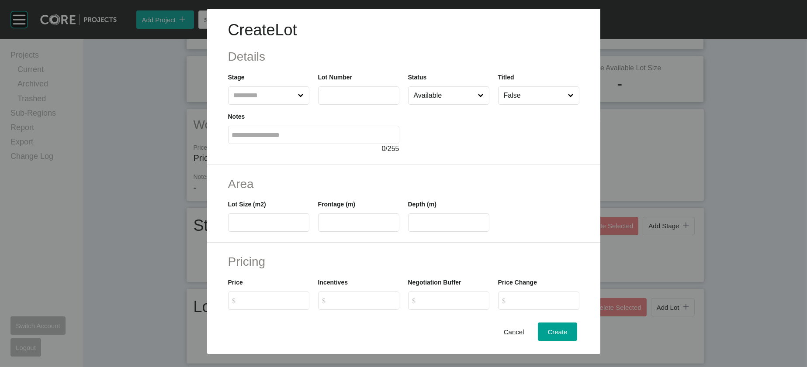
click at [261, 104] on input "text" at bounding box center [264, 95] width 65 height 17
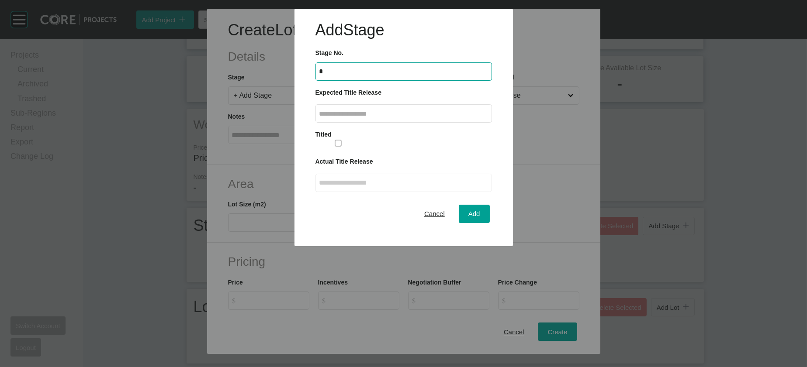
type input "*"
click at [422, 118] on input "text" at bounding box center [403, 113] width 169 height 7
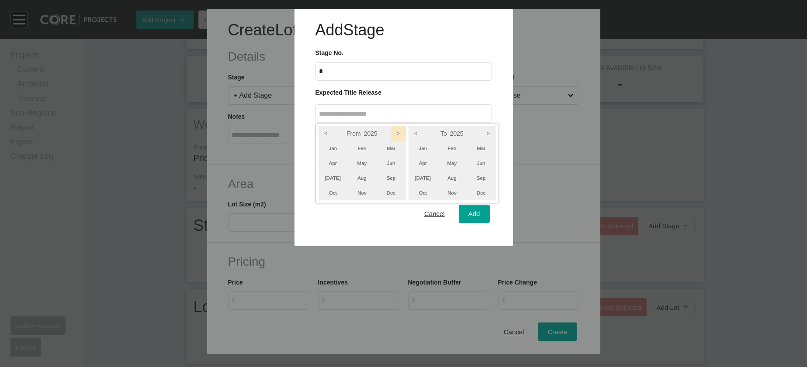
click at [406, 141] on icon ">" at bounding box center [398, 133] width 15 height 15
click at [496, 141] on icon ">" at bounding box center [488, 133] width 15 height 15
click at [496, 171] on li "Jun" at bounding box center [481, 163] width 29 height 15
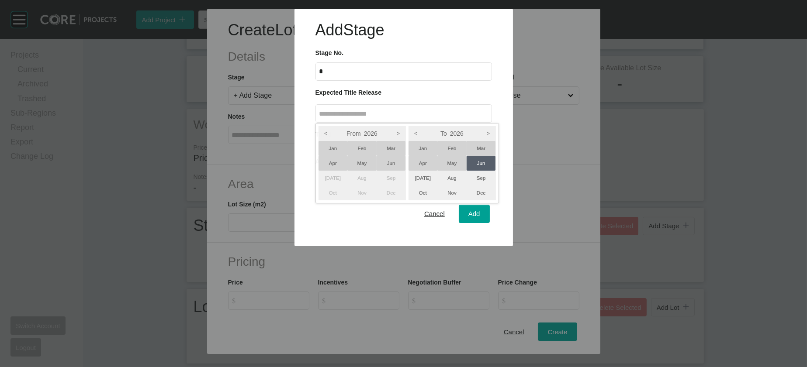
click at [348, 171] on li "Apr" at bounding box center [332, 163] width 29 height 15
click at [454, 246] on div at bounding box center [403, 123] width 807 height 246
type input "**********"
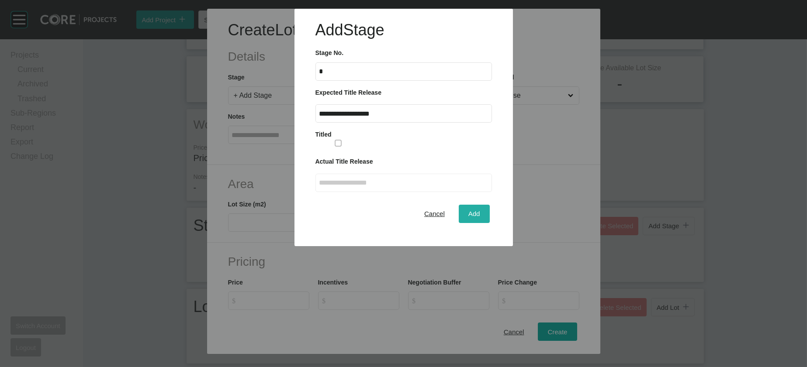
click at [466, 220] on div "Add" at bounding box center [474, 214] width 16 height 12
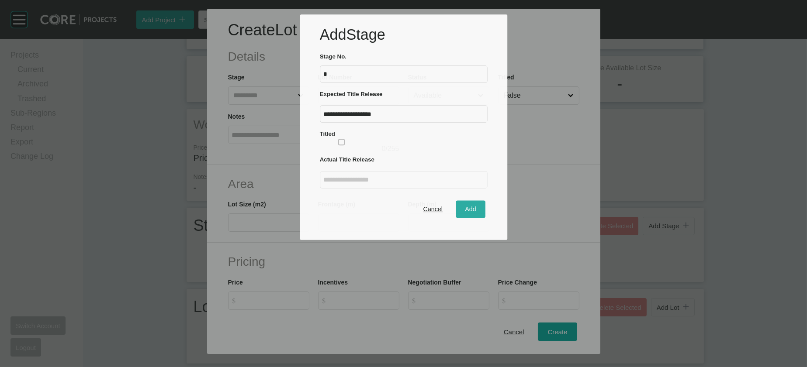
scroll to position [49, 0]
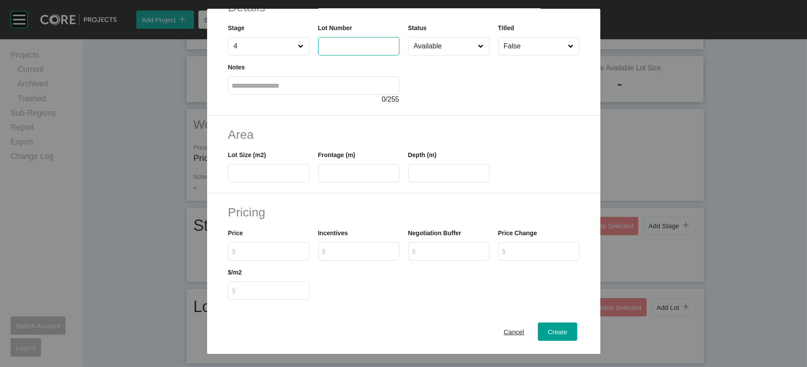
click at [337, 50] on input "text" at bounding box center [358, 45] width 73 height 7
type input "***"
click at [268, 177] on input "text" at bounding box center [268, 173] width 73 height 7
type input "***"
click at [366, 177] on input "text" at bounding box center [358, 173] width 73 height 7
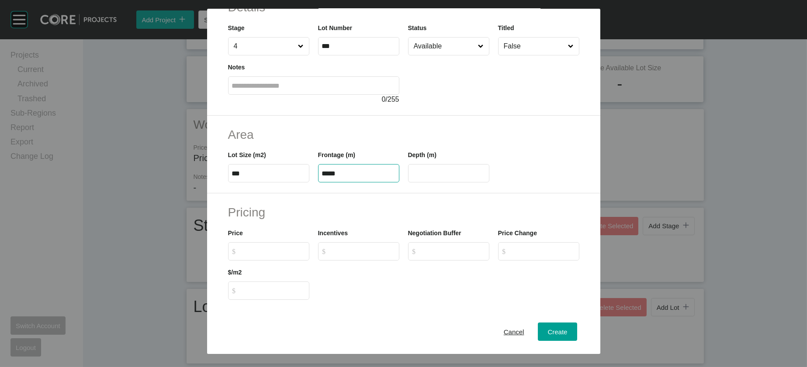
type input "*****"
click at [449, 177] on input "****" at bounding box center [448, 173] width 73 height 7
drag, startPoint x: 422, startPoint y: 225, endPoint x: 432, endPoint y: 225, distance: 10.0
click at [432, 177] on input "****" at bounding box center [448, 173] width 73 height 7
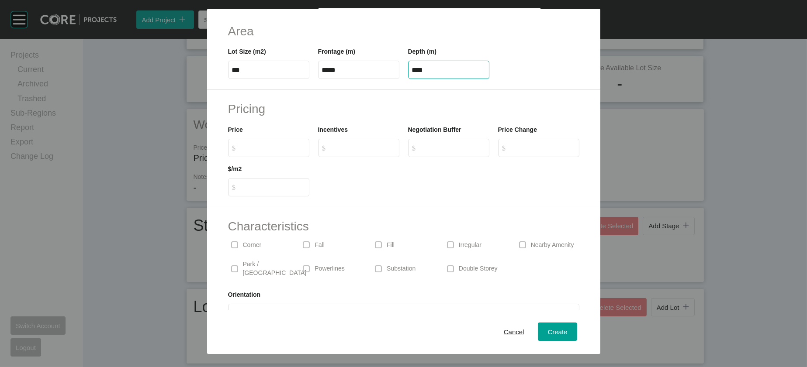
scroll to position [173, 0]
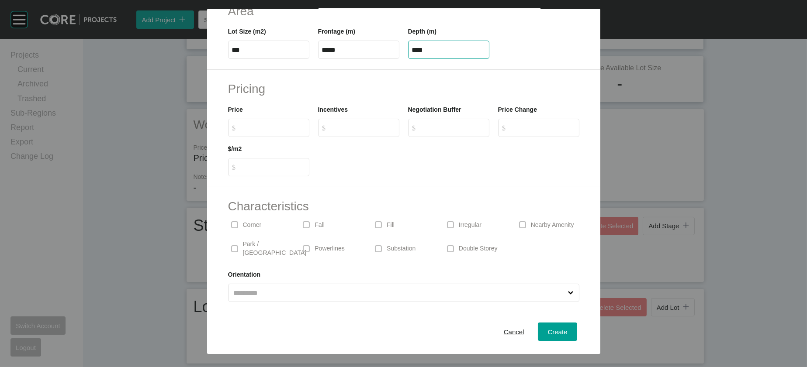
type input "****"
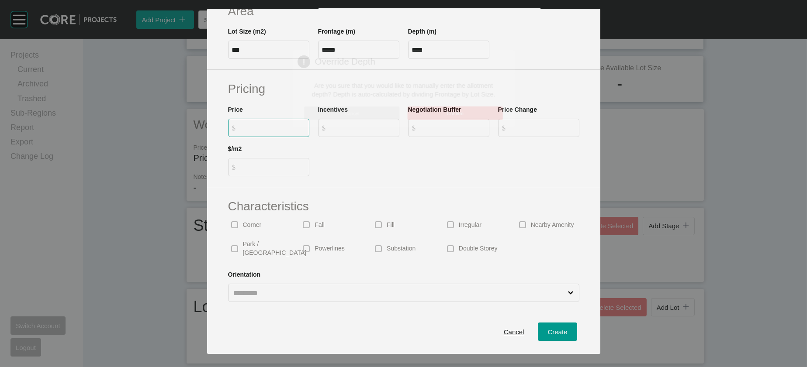
click at [261, 200] on div "Create Lot Details Stage 4 Lot Number *** Status Available Titled False Notes 0…" at bounding box center [403, 183] width 807 height 367
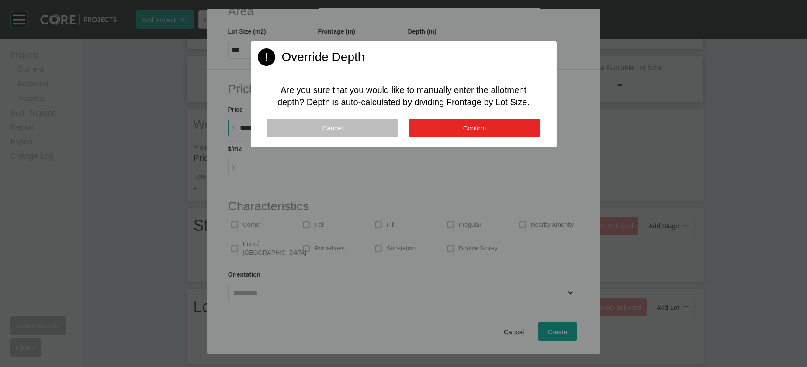
type input "*******"
type input "***"
click at [412, 137] on button "Confirm" at bounding box center [474, 128] width 131 height 18
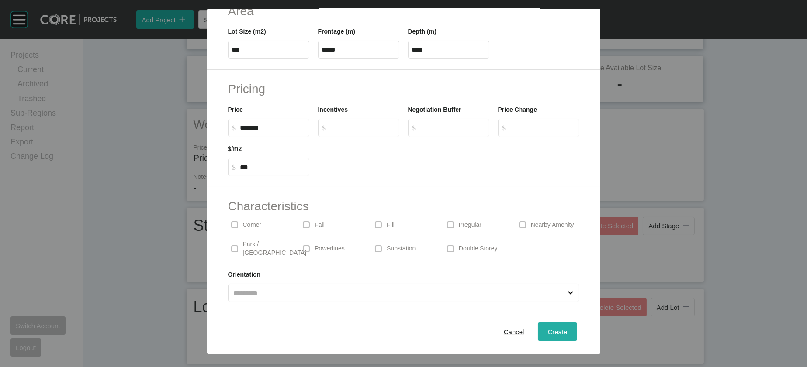
click at [567, 329] on span "Create" at bounding box center [557, 332] width 20 height 7
type input "*"
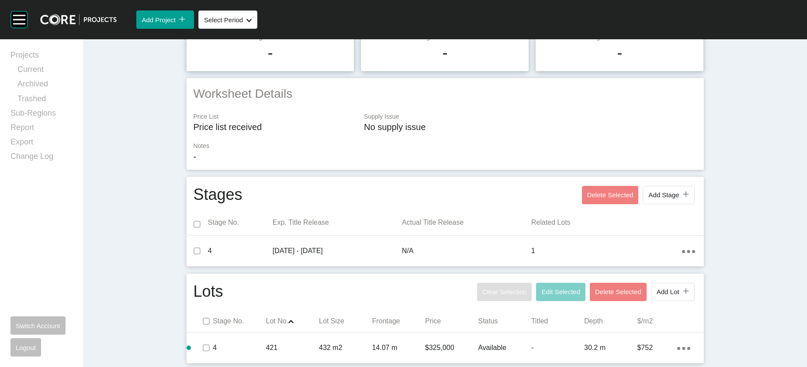
scroll to position [0, 0]
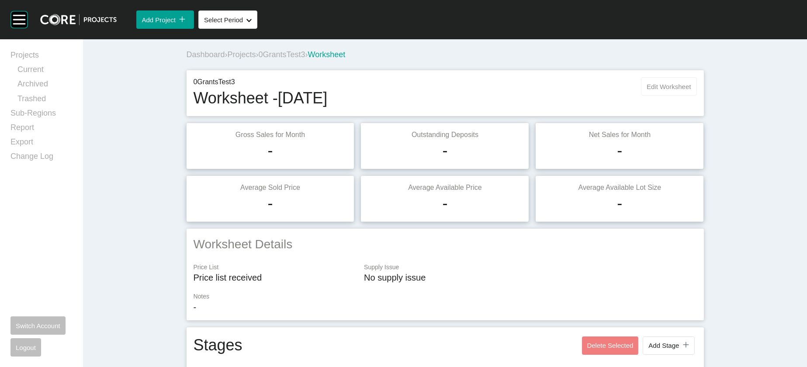
click at [691, 90] on span "Edit Worksheet" at bounding box center [669, 86] width 44 height 7
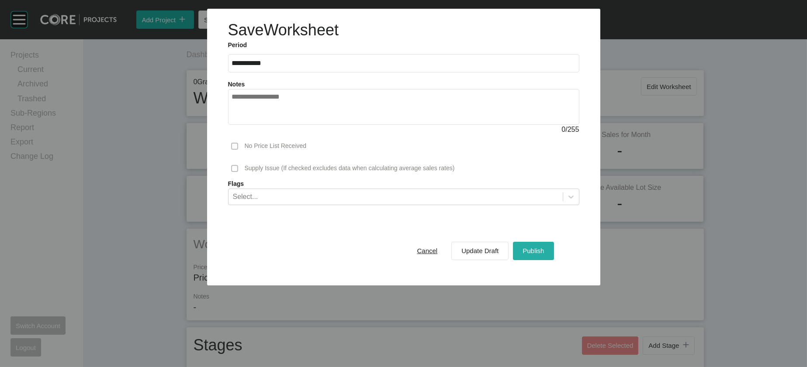
click at [554, 260] on button "Publish" at bounding box center [533, 251] width 41 height 18
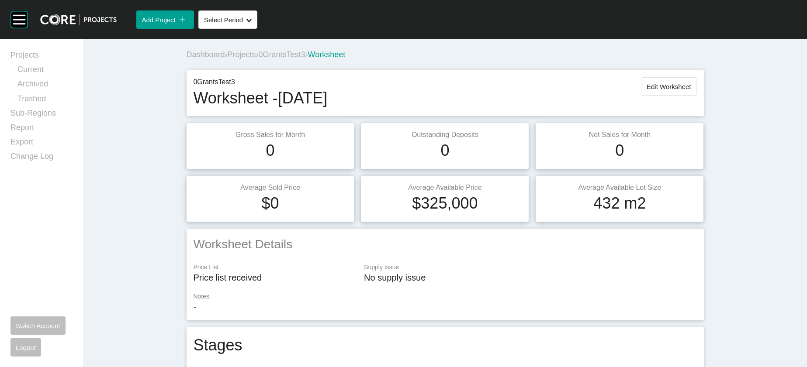
click at [228, 59] on span "Projects" at bounding box center [242, 54] width 28 height 9
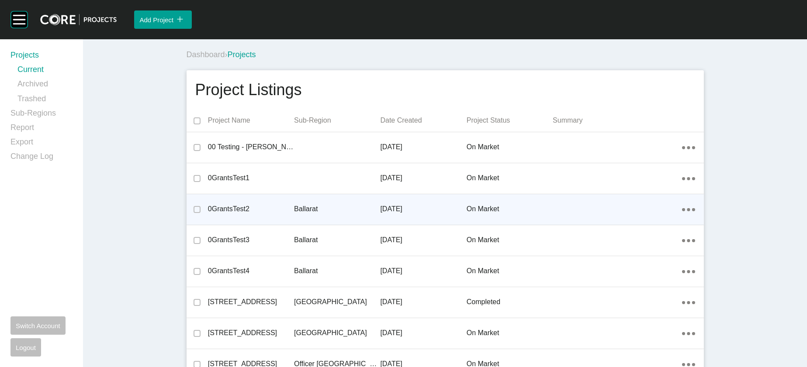
click at [320, 223] on div "Ballarat" at bounding box center [337, 209] width 86 height 27
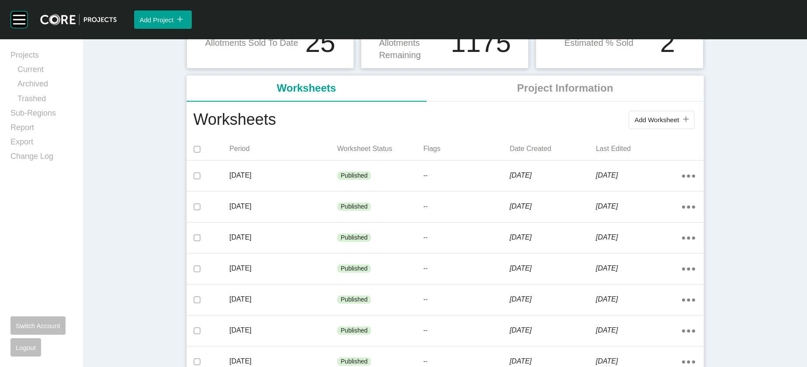
scroll to position [126, 0]
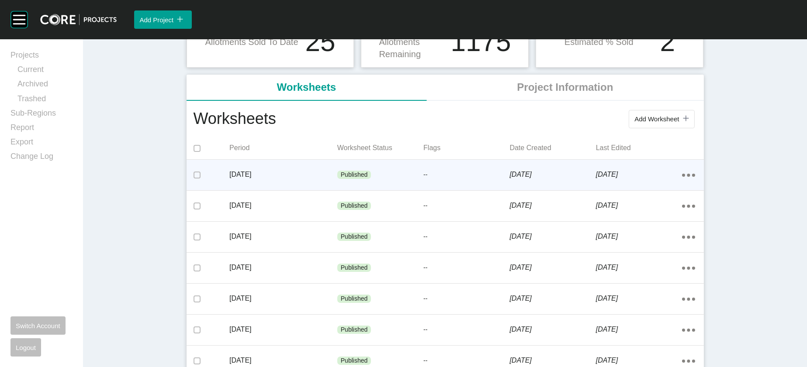
click at [595, 188] on div "[DATE]" at bounding box center [552, 174] width 86 height 27
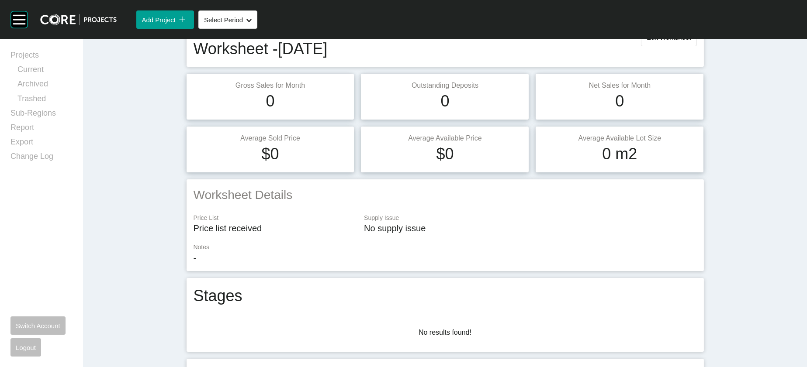
scroll to position [31, 0]
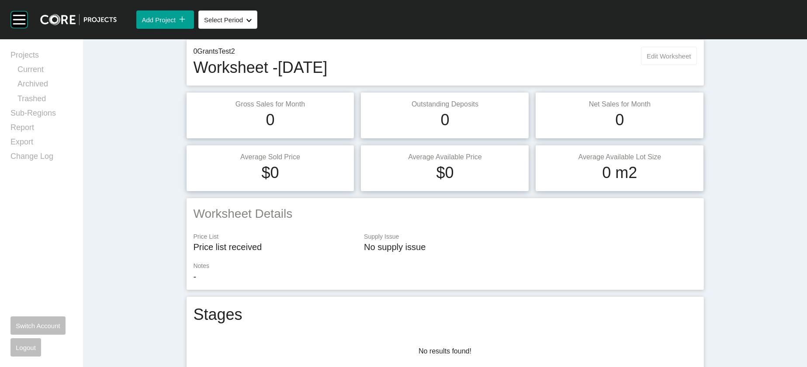
click at [696, 65] on button "Edit Worksheet" at bounding box center [668, 56] width 55 height 18
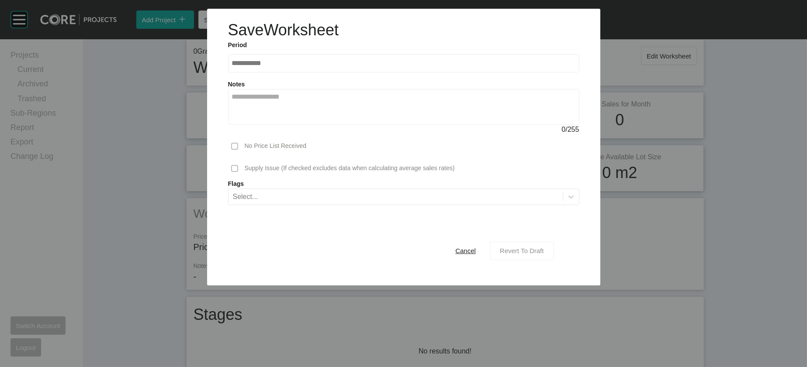
click at [546, 257] on div "Revert To Draft" at bounding box center [522, 251] width 48 height 12
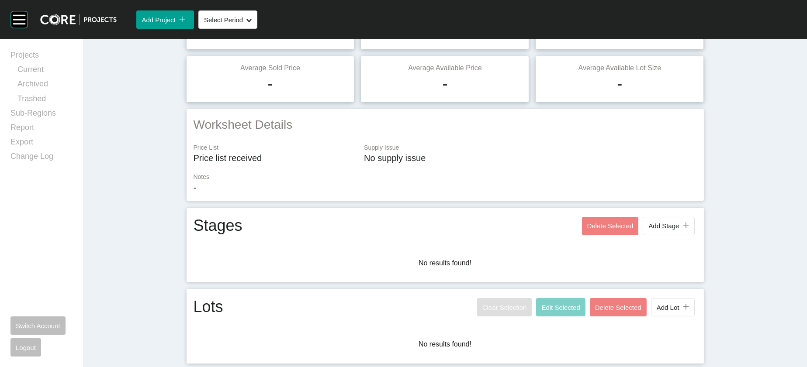
scroll to position [241, 0]
click at [695, 298] on button "Add Lot icon/tick copy 11 Created with Sketch." at bounding box center [673, 307] width 44 height 18
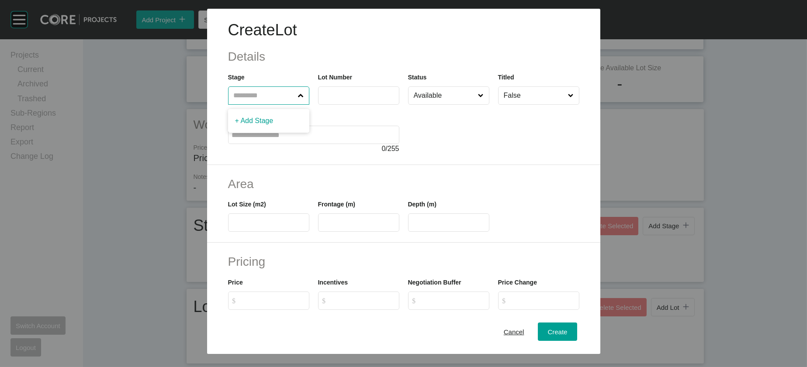
click at [242, 104] on input "text" at bounding box center [264, 95] width 65 height 17
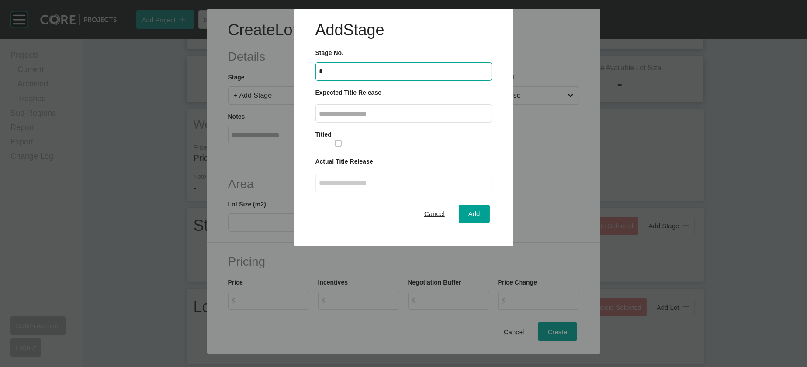
type input "*"
click at [384, 118] on input "text" at bounding box center [403, 113] width 169 height 7
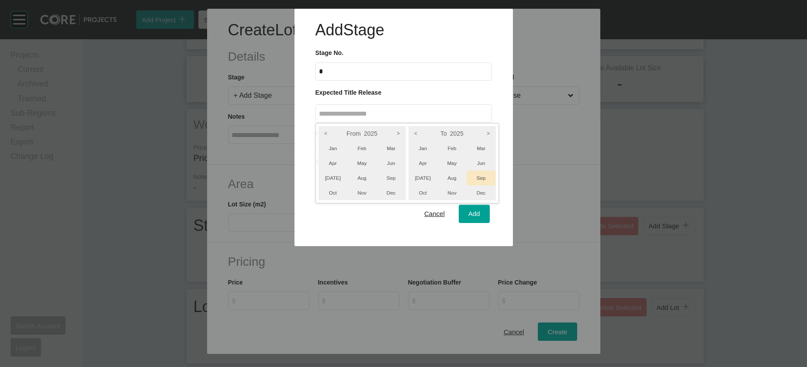
click at [496, 186] on li "Sep" at bounding box center [481, 178] width 29 height 15
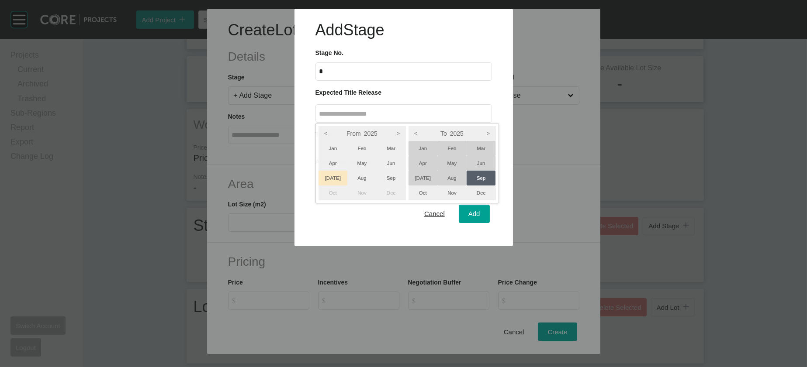
click at [328, 186] on li "[DATE]" at bounding box center [332, 178] width 29 height 15
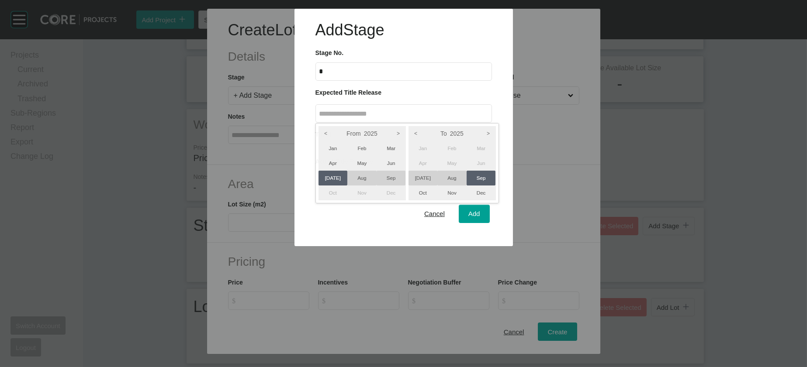
click at [464, 246] on div at bounding box center [403, 123] width 807 height 246
type input "**********"
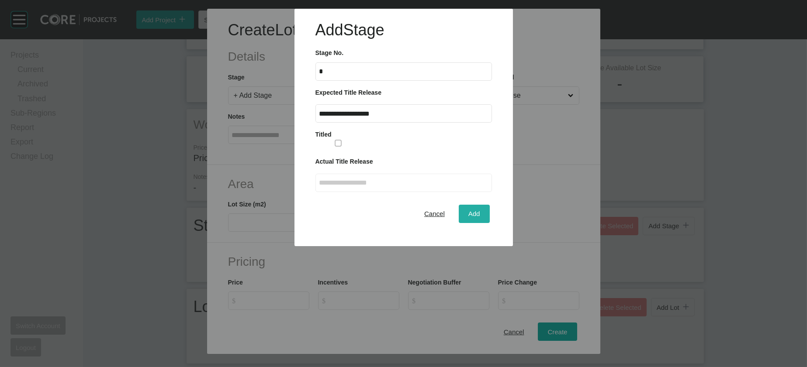
click at [466, 220] on div "Add" at bounding box center [474, 214] width 16 height 12
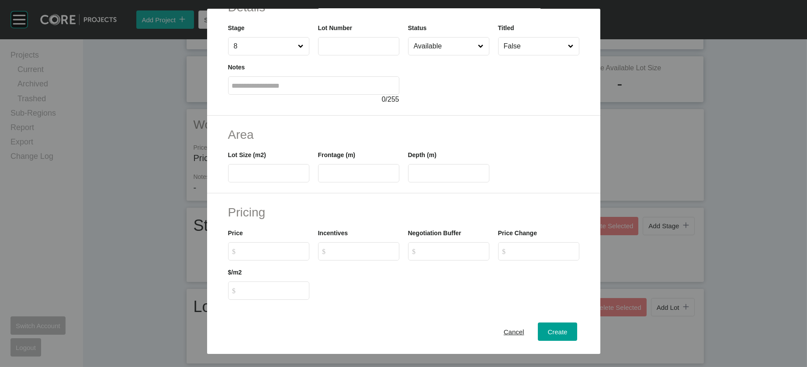
click at [322, 50] on input "text" at bounding box center [358, 45] width 73 height 7
click at [248, 183] on label at bounding box center [268, 173] width 81 height 18
click at [248, 177] on input "text" at bounding box center [268, 173] width 73 height 7
drag, startPoint x: 309, startPoint y: 62, endPoint x: 322, endPoint y: 65, distance: 13.7
click at [322, 50] on input "***" at bounding box center [358, 45] width 73 height 7
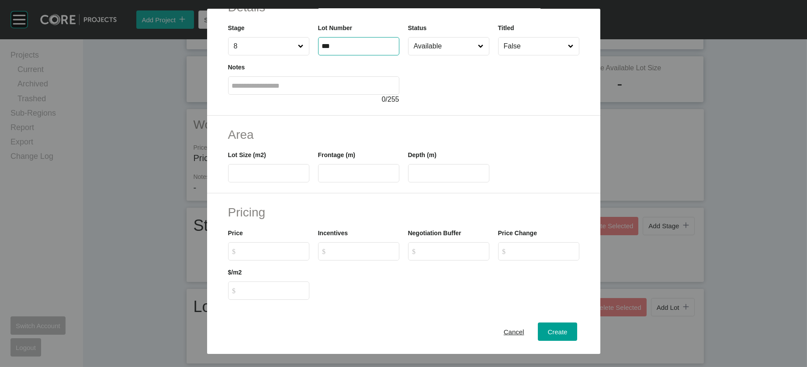
type input "***"
click at [249, 183] on label at bounding box center [268, 173] width 81 height 18
click at [249, 177] on input "text" at bounding box center [268, 173] width 73 height 7
type input "***"
click at [322, 177] on input "text" at bounding box center [358, 173] width 73 height 7
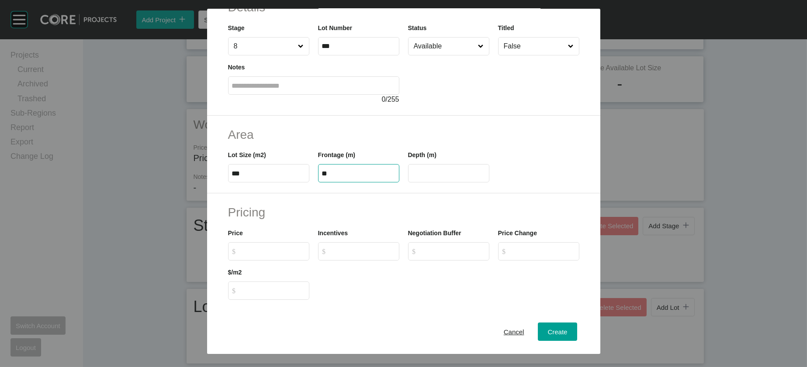
type input "**"
type input "****"
click at [431, 177] on input "****" at bounding box center [448, 173] width 73 height 7
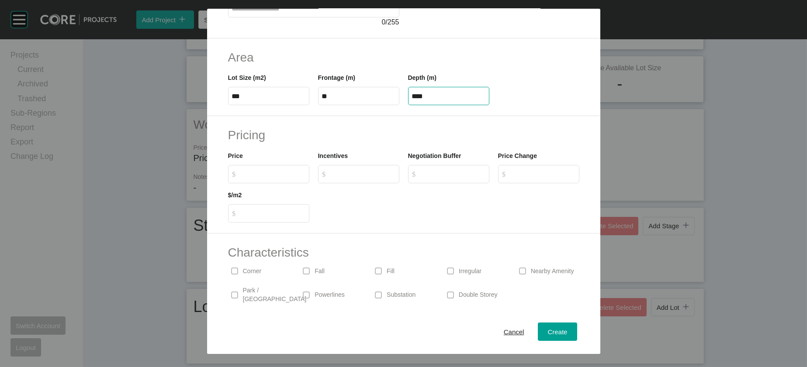
scroll to position [136, 0]
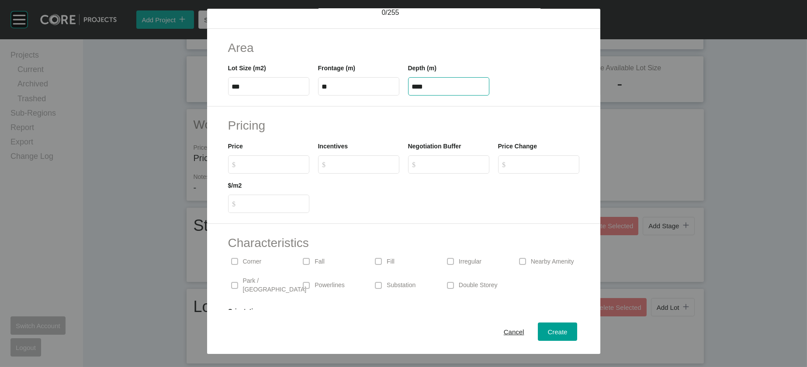
click at [240, 168] on input "$ Created with Sketch. $" at bounding box center [272, 164] width 65 height 7
type input "*******"
type input "***"
click at [568, 323] on button "Create" at bounding box center [557, 332] width 39 height 18
type input "*"
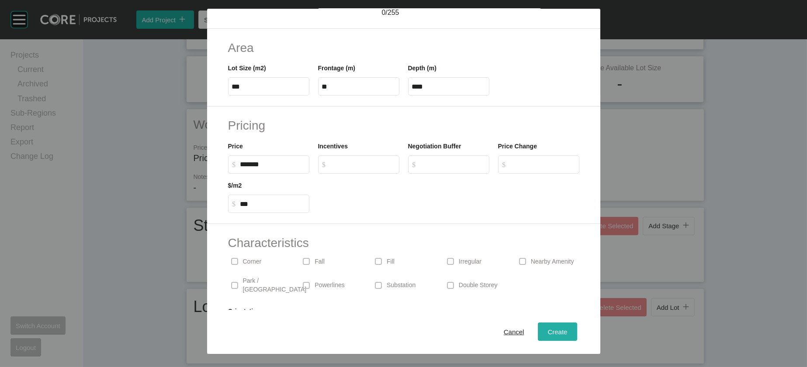
type input "*"
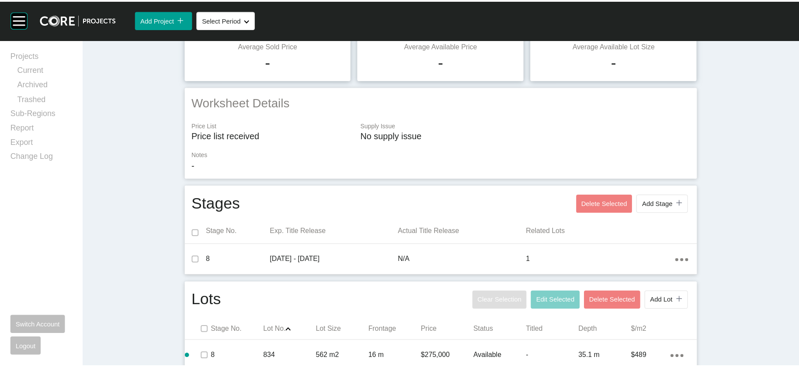
scroll to position [0, 0]
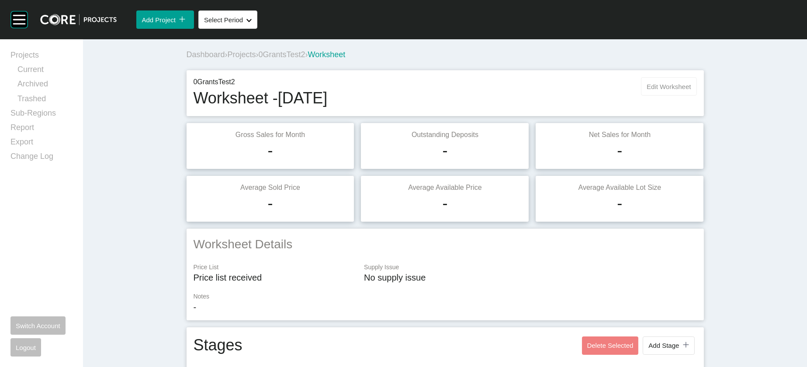
click at [693, 96] on button "Edit Worksheet" at bounding box center [668, 86] width 55 height 18
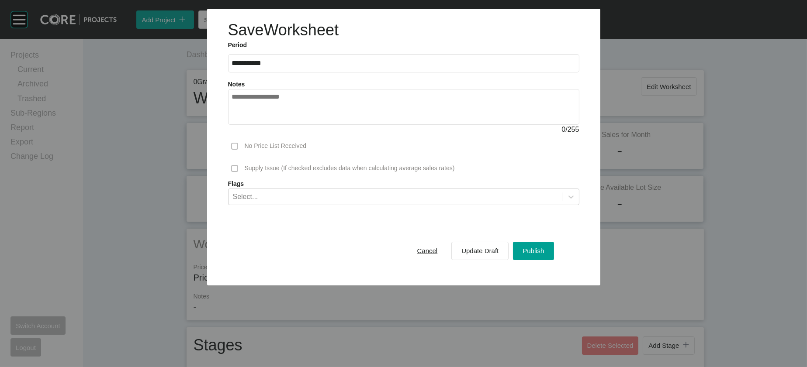
click at [539, 263] on div "Cancel Update Draft Publish" at bounding box center [480, 251] width 151 height 23
click at [546, 257] on div "Publish" at bounding box center [533, 251] width 26 height 12
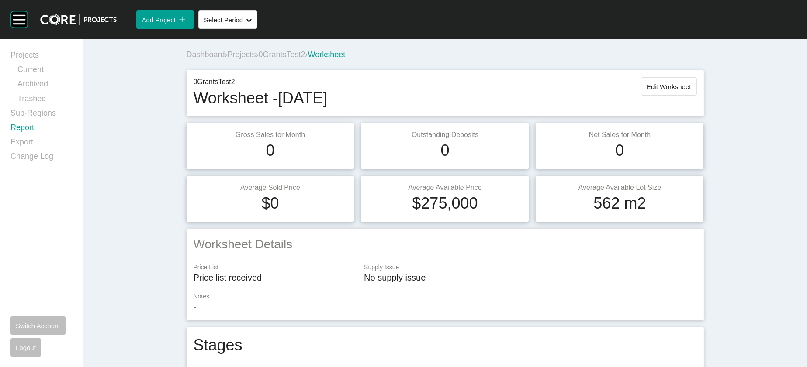
click at [13, 137] on link "Report" at bounding box center [41, 129] width 62 height 14
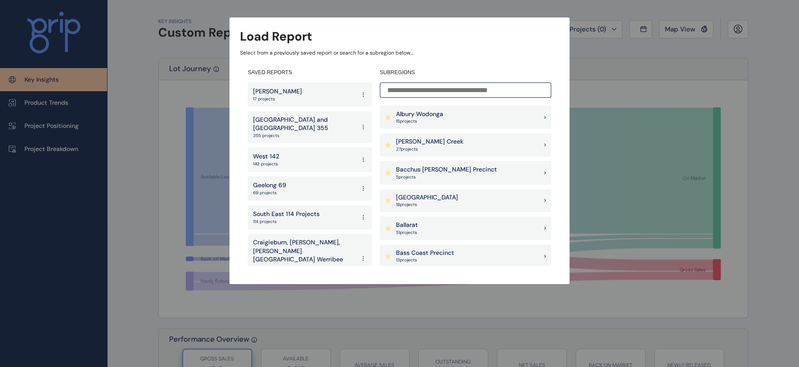
click at [419, 224] on div "Ballarat 51 project s" at bounding box center [465, 229] width 171 height 24
